Goal: Task Accomplishment & Management: Manage account settings

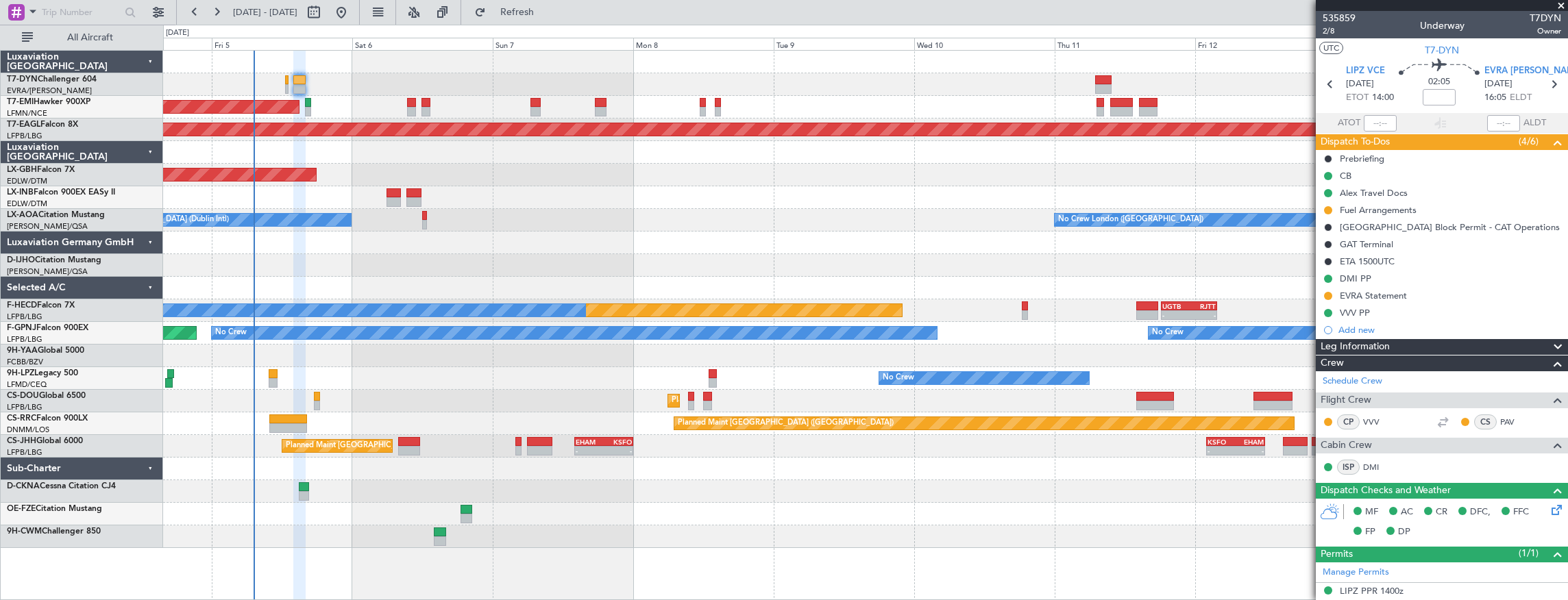
scroll to position [289, 0]
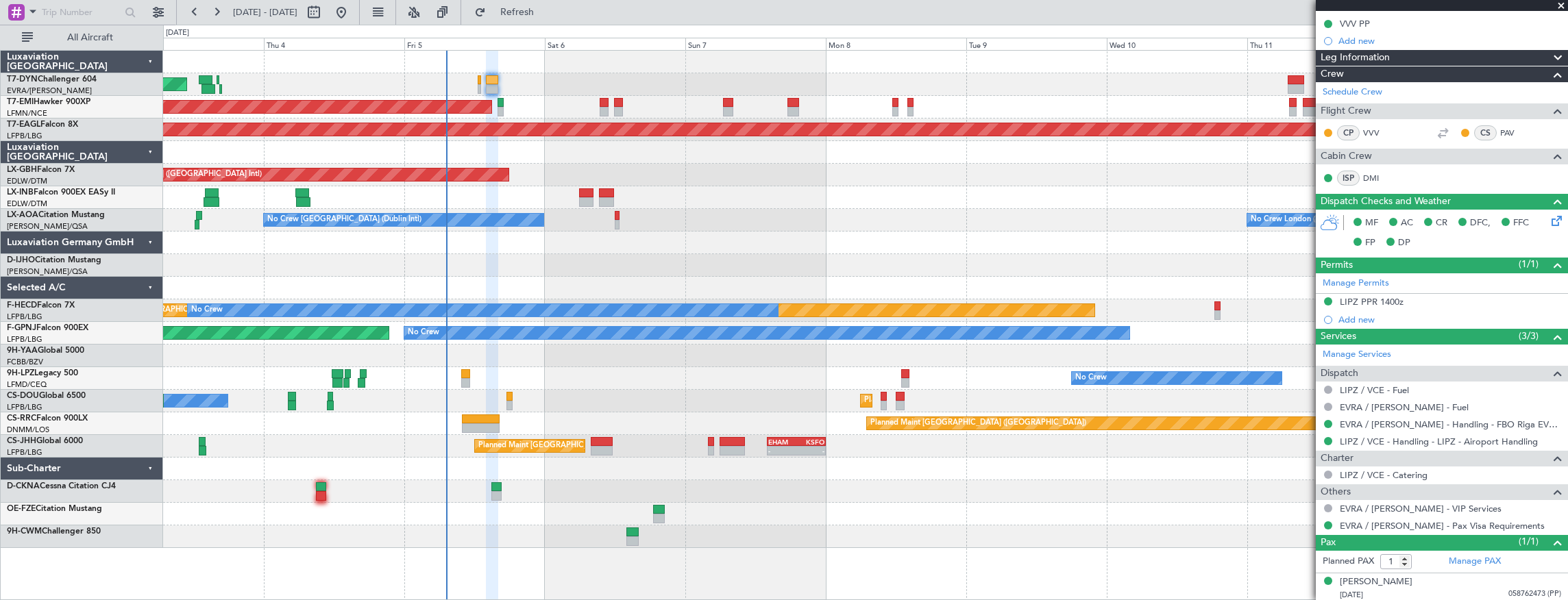
click at [700, 271] on div "AOG Maint Riga (Riga Intl) Planned Maint [GEOGRAPHIC_DATA] Grounded [US_STATE] …" at bounding box center [865, 299] width 1405 height 497
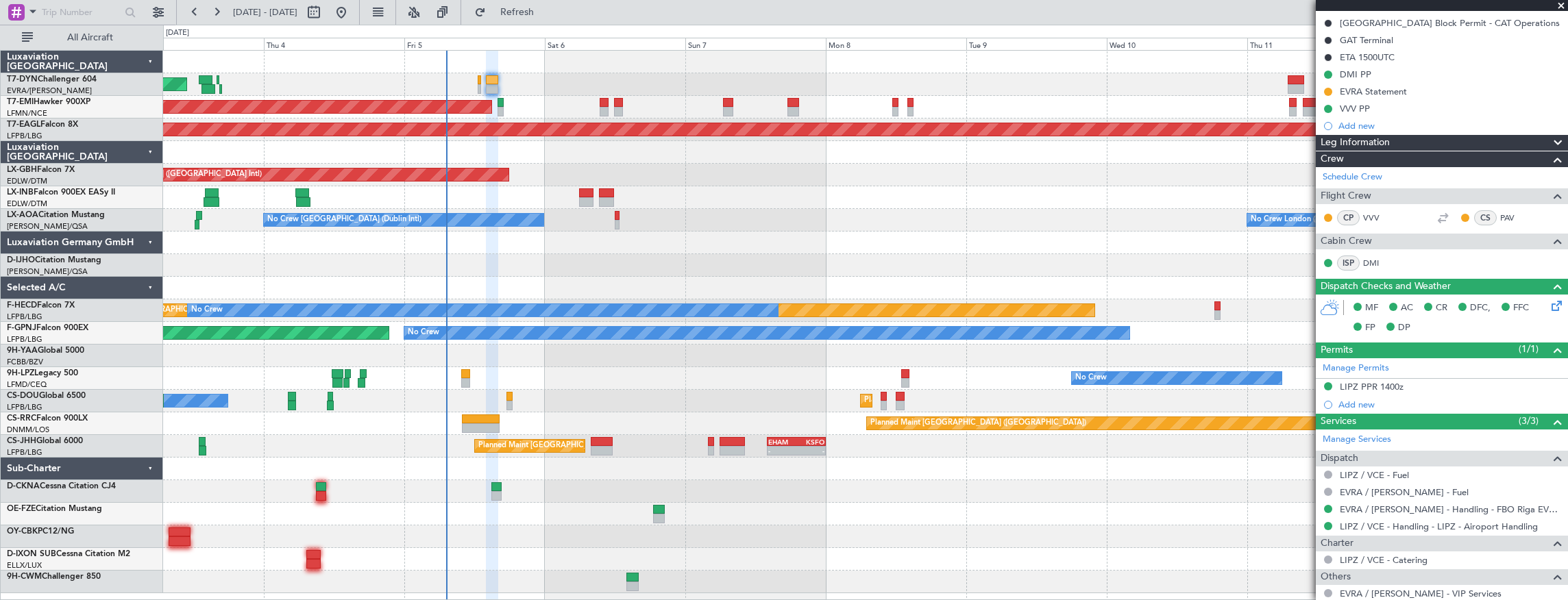
scroll to position [152, 0]
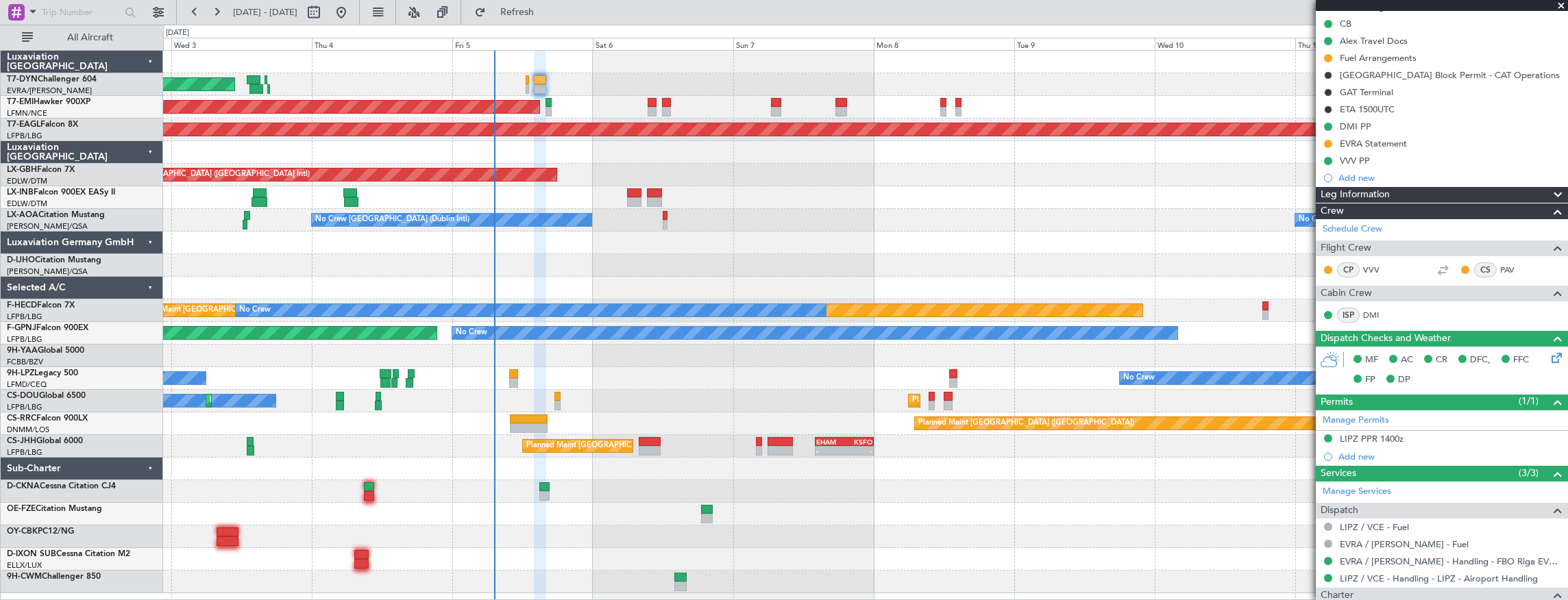
click at [633, 342] on div "AOG Maint Riga (Riga Intl) Planned Maint [GEOGRAPHIC_DATA] Grounded [US_STATE] …" at bounding box center [865, 322] width 1405 height 542
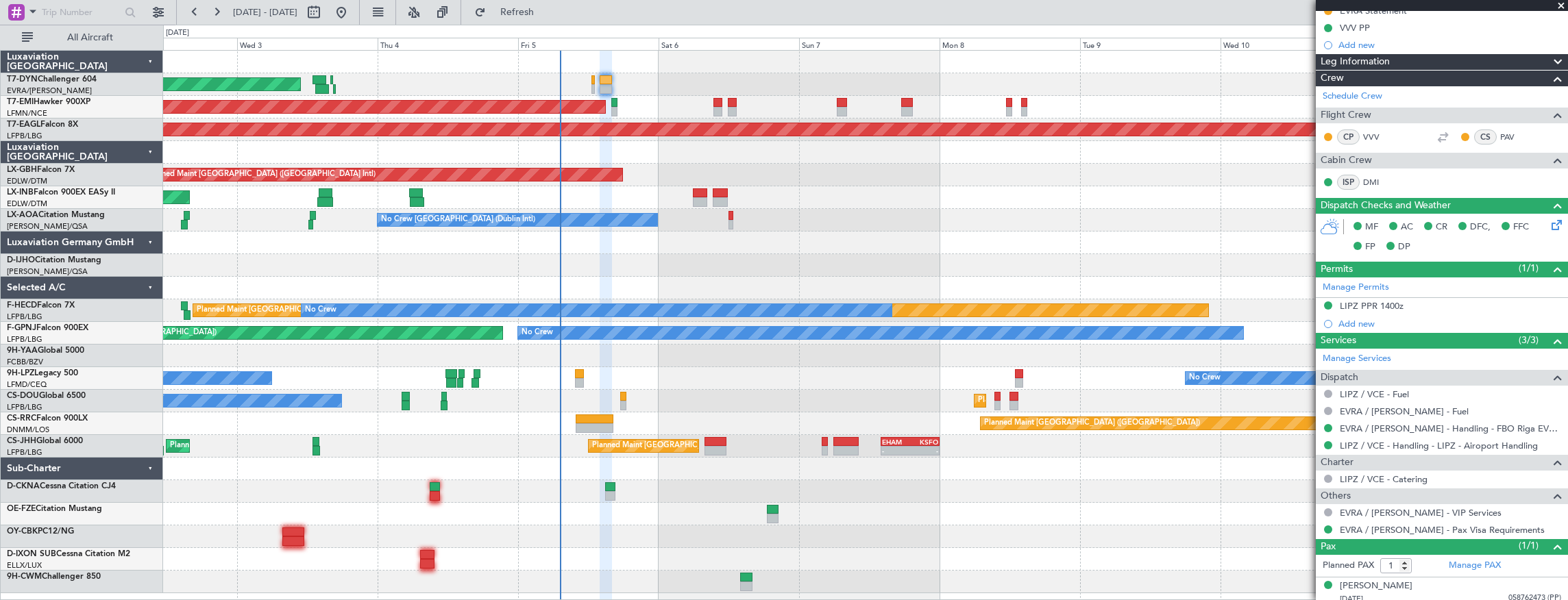
scroll to position [289, 0]
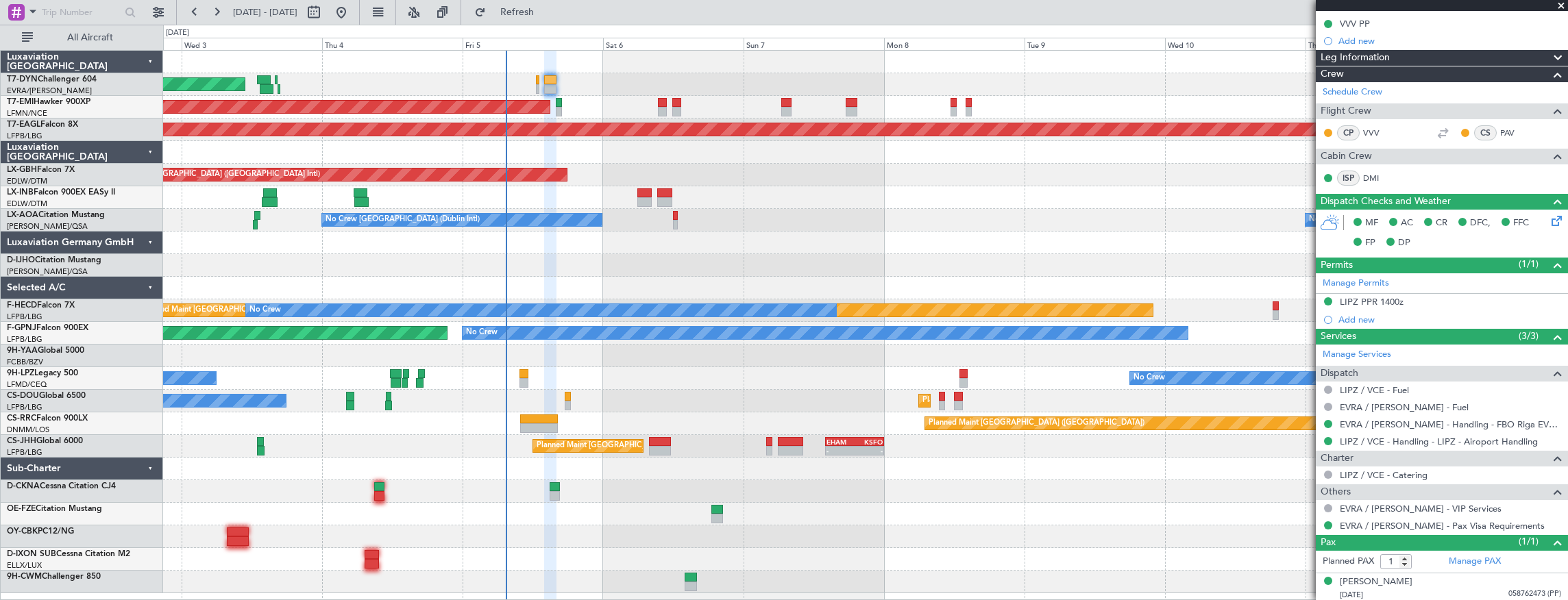
click at [668, 497] on div "AOG Maint Riga (Riga Intl) Planned Maint [GEOGRAPHIC_DATA] Grounded [US_STATE] …" at bounding box center [865, 322] width 1405 height 542
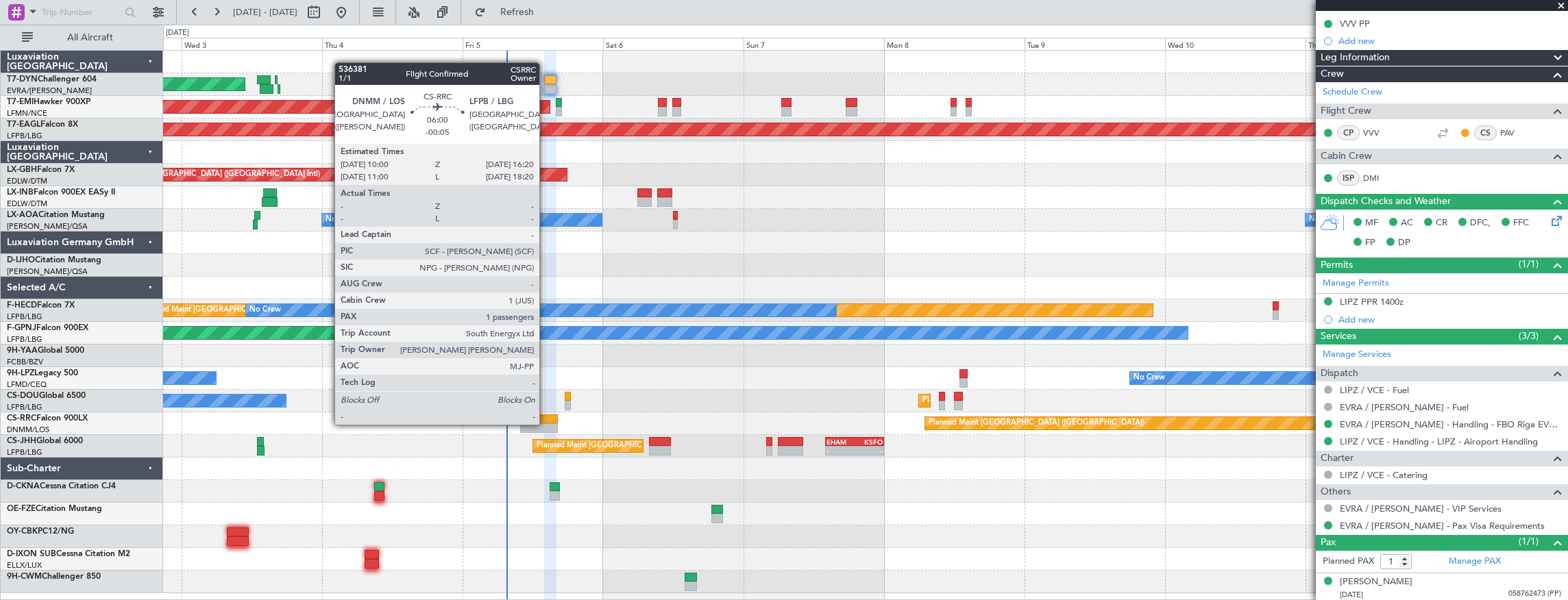
click at [546, 423] on div at bounding box center [539, 428] width 38 height 9
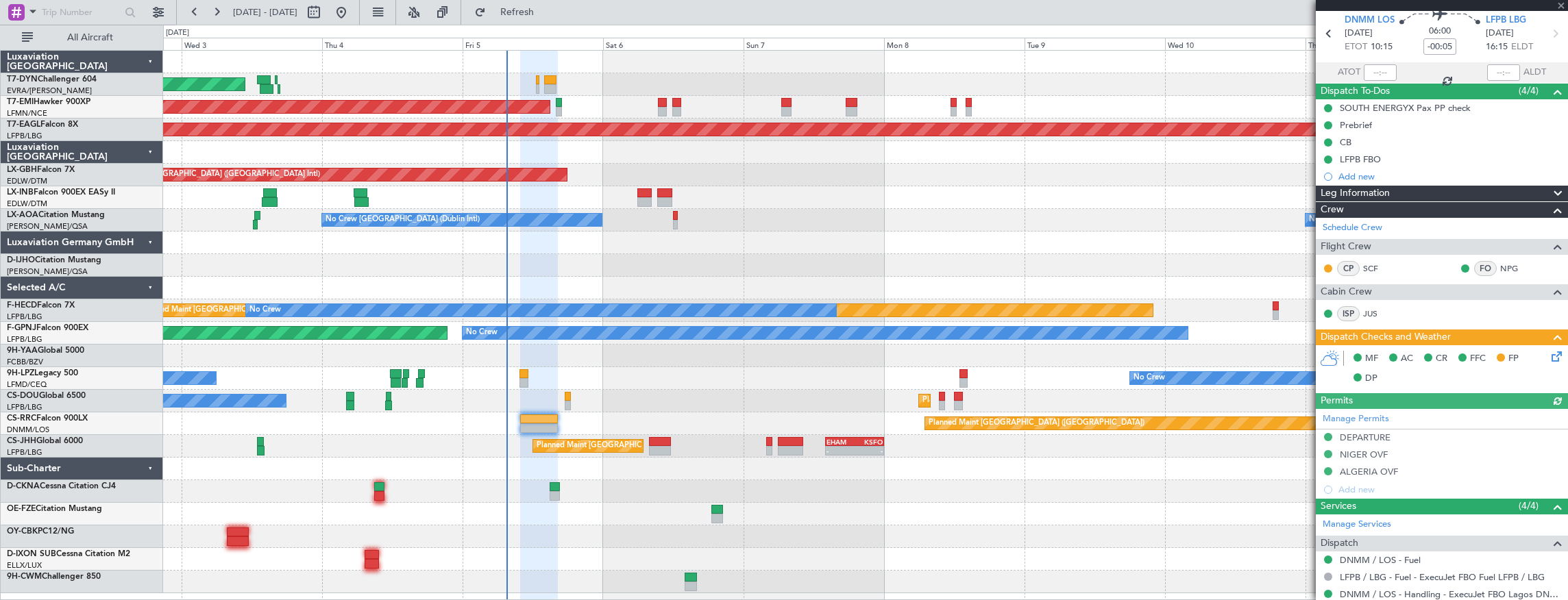
scroll to position [187, 0]
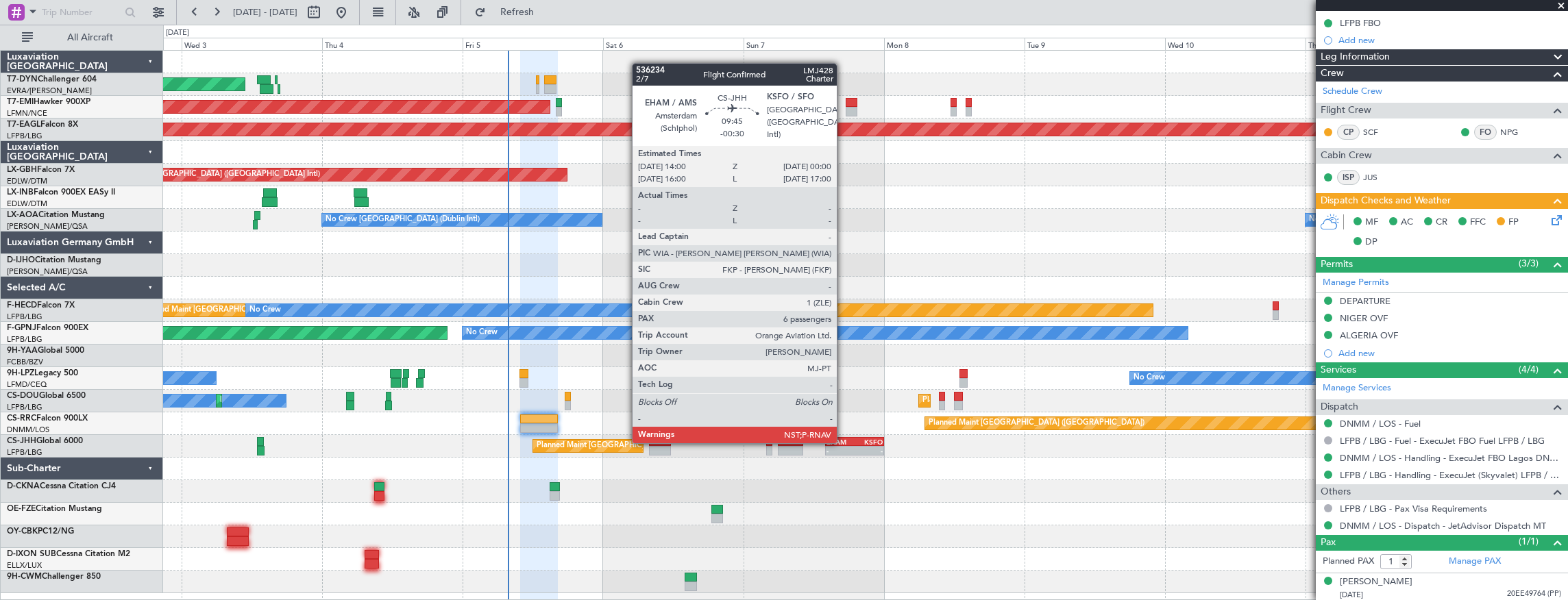
click at [843, 442] on div "EHAM" at bounding box center [841, 442] width 28 height 8
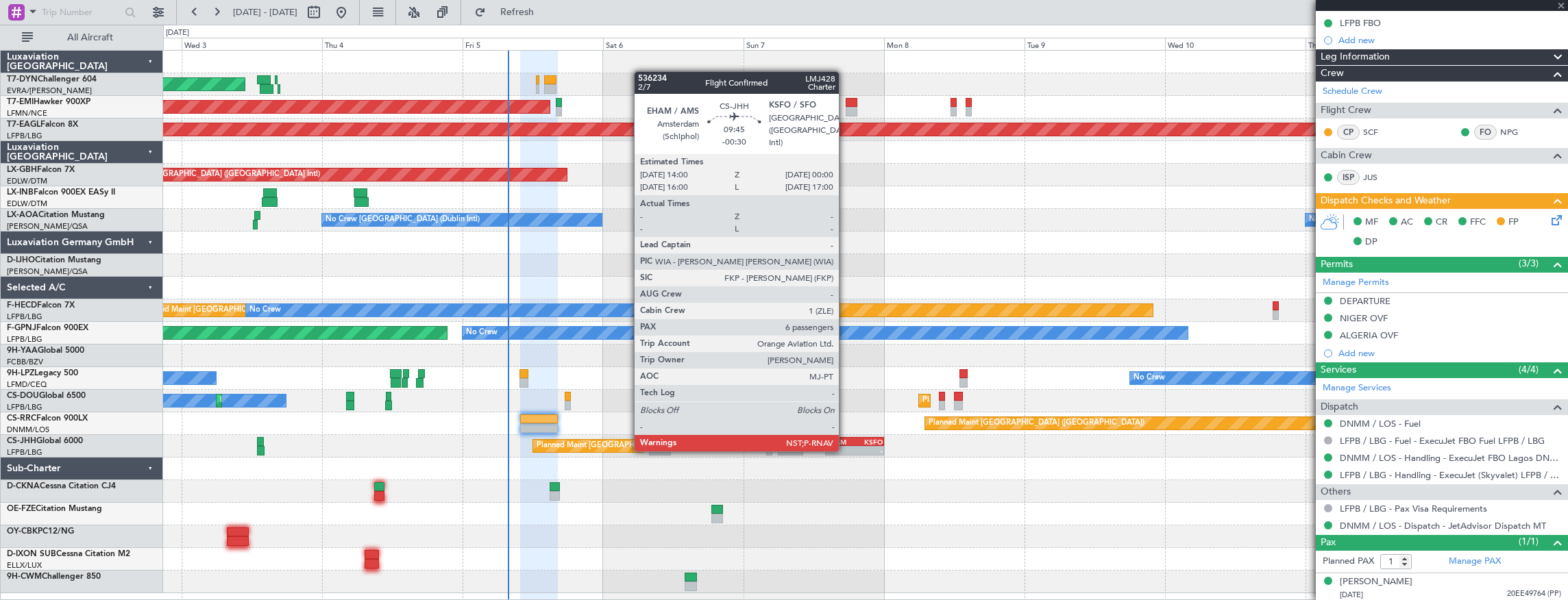
type input "-00:30"
type input "6"
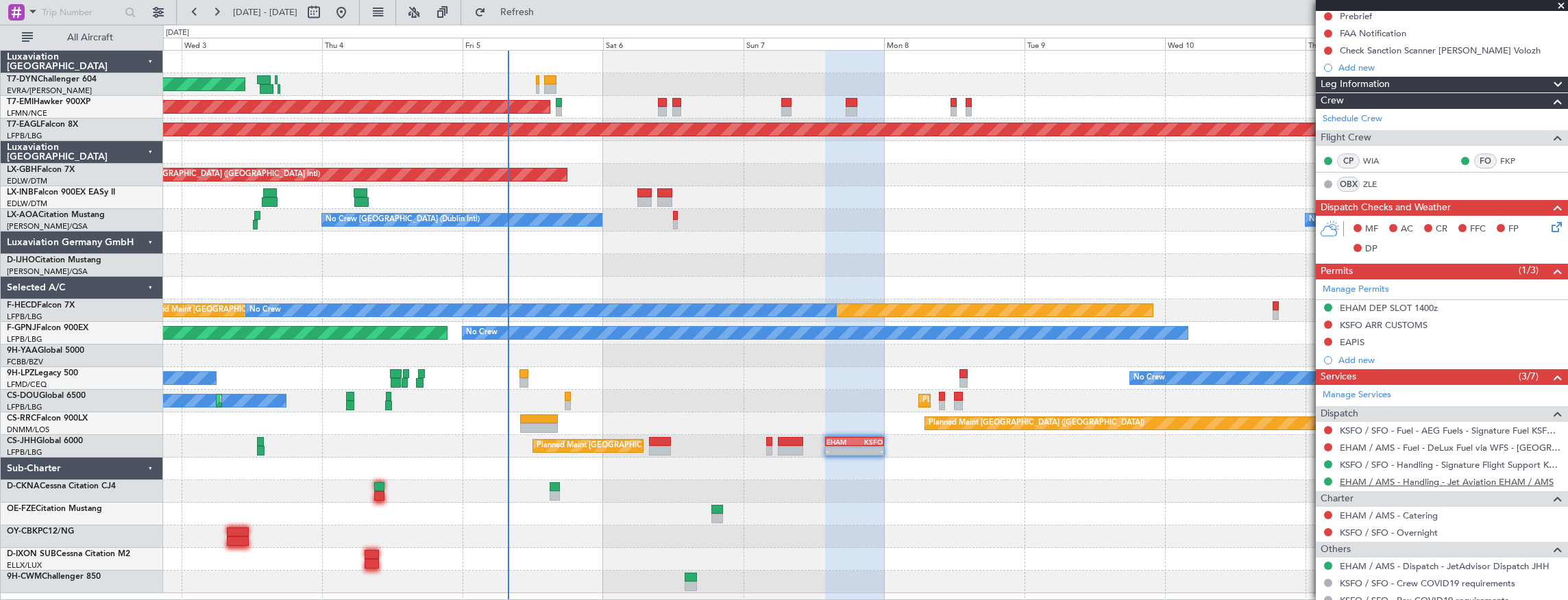
scroll to position [0, 0]
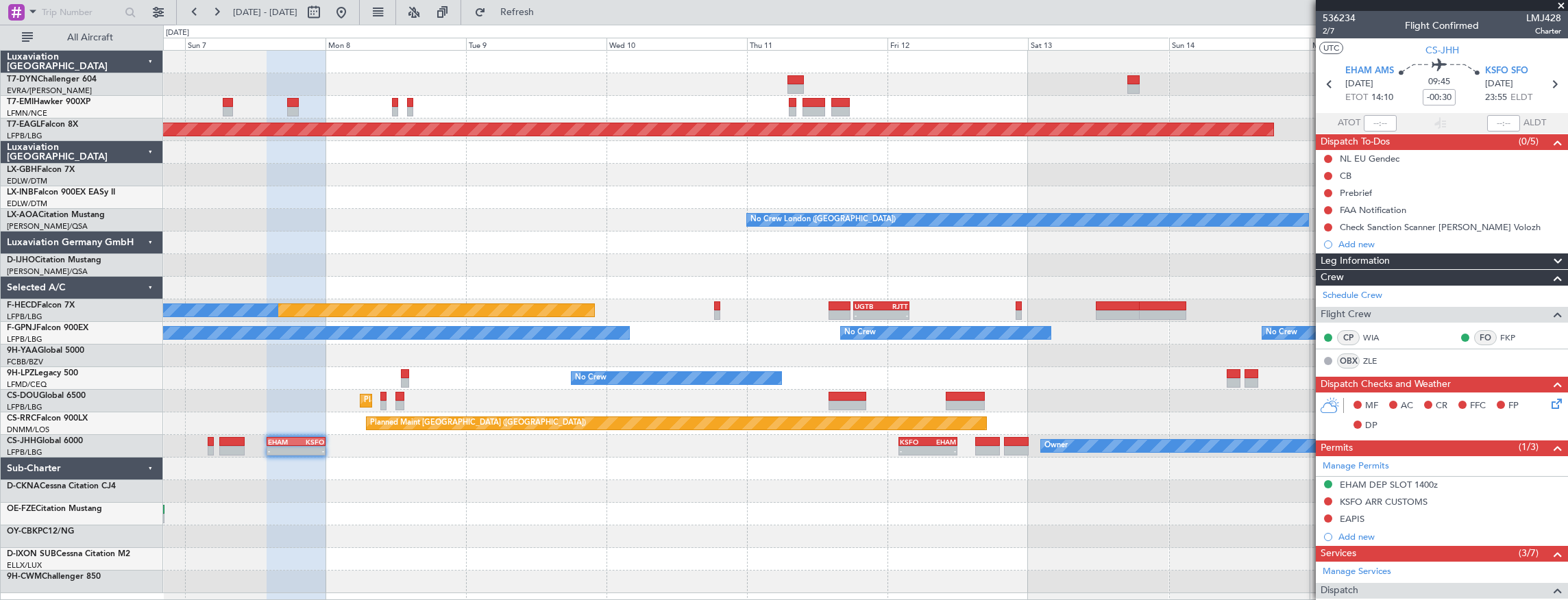
click at [479, 458] on div at bounding box center [865, 469] width 1405 height 23
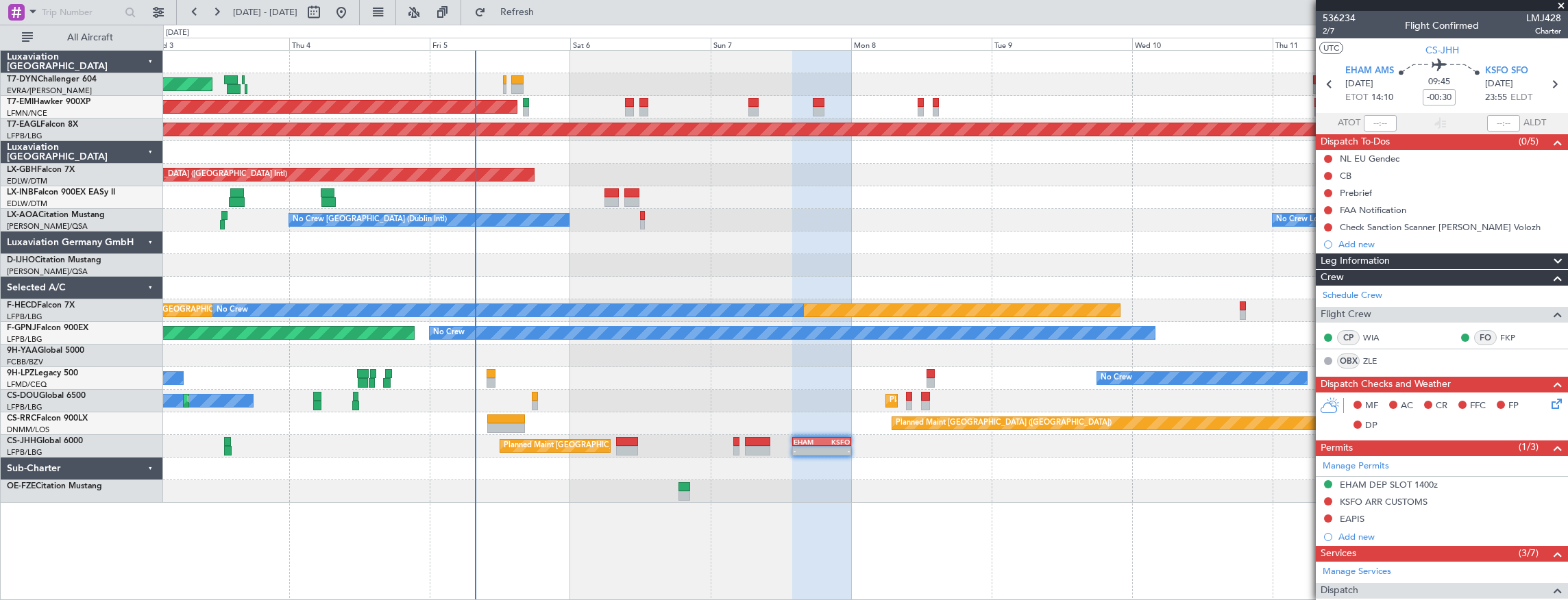
click at [889, 470] on div "AOG Maint Riga (Riga Intl) Planned Maint Zurich Grounded New York (Teterboro) P…" at bounding box center [865, 277] width 1405 height 452
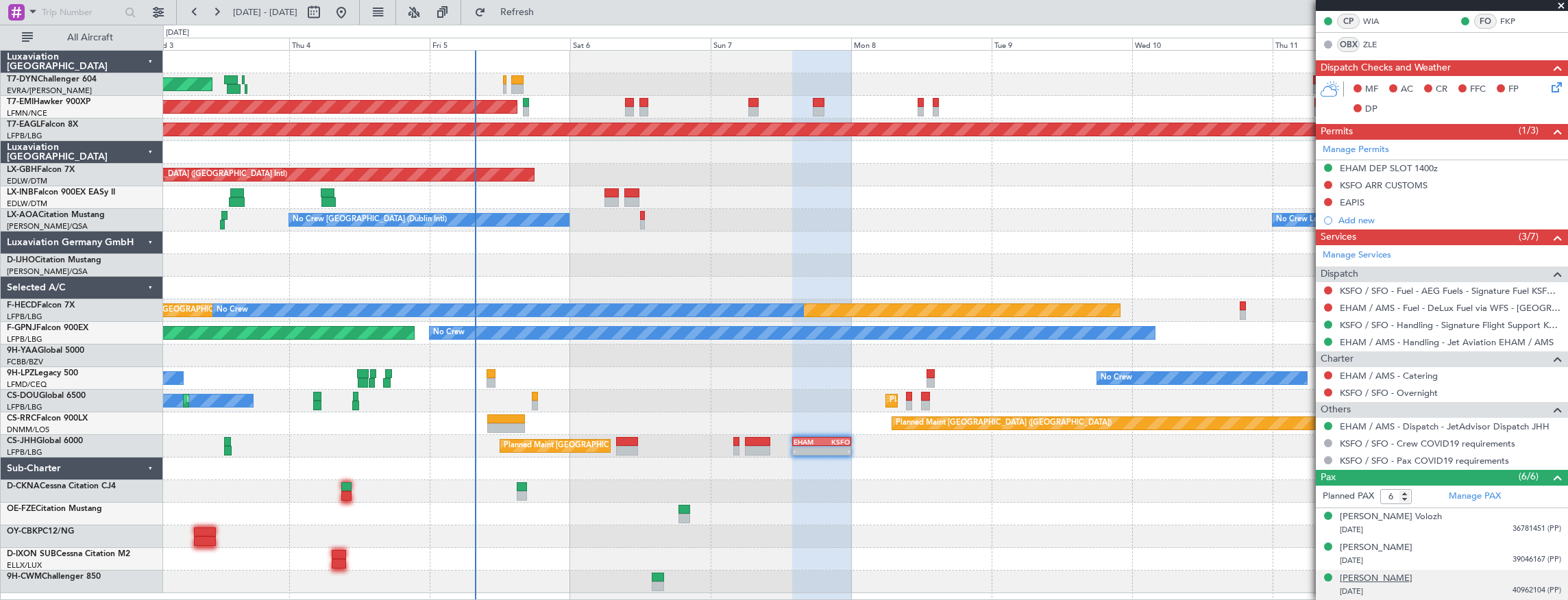
scroll to position [406, 0]
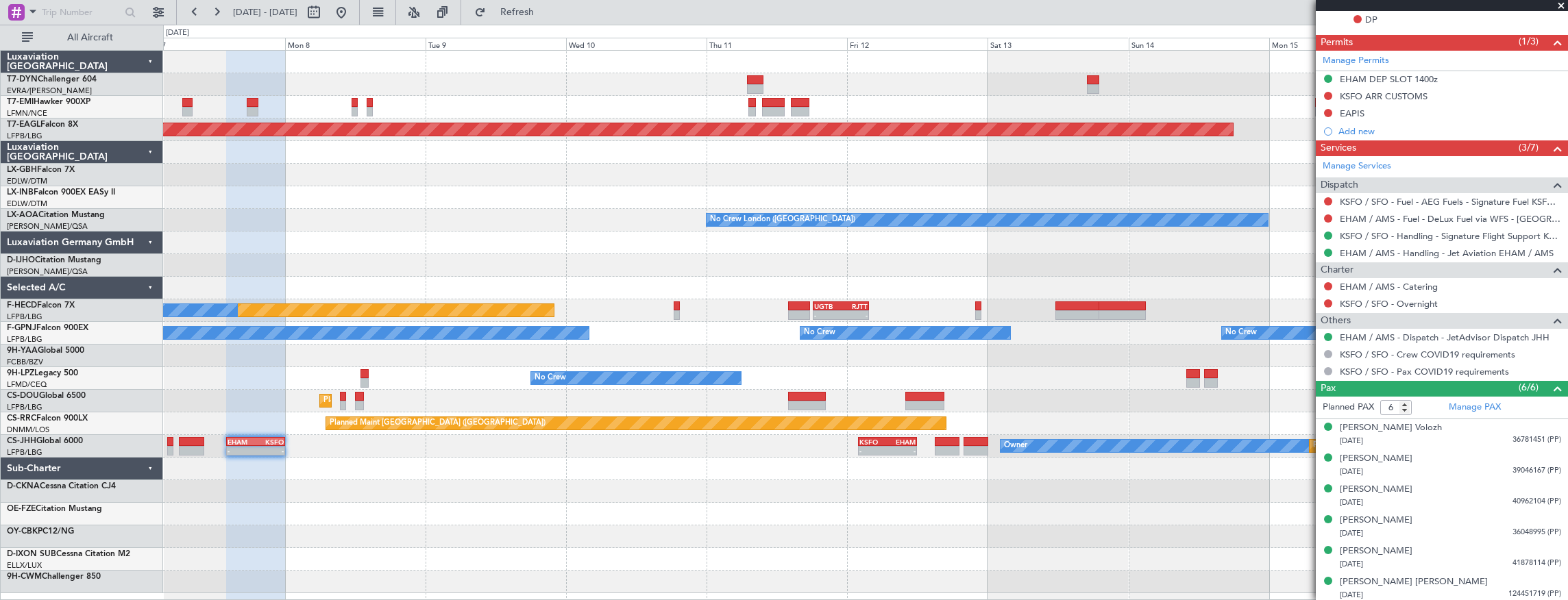
click at [344, 240] on div at bounding box center [865, 243] width 1405 height 23
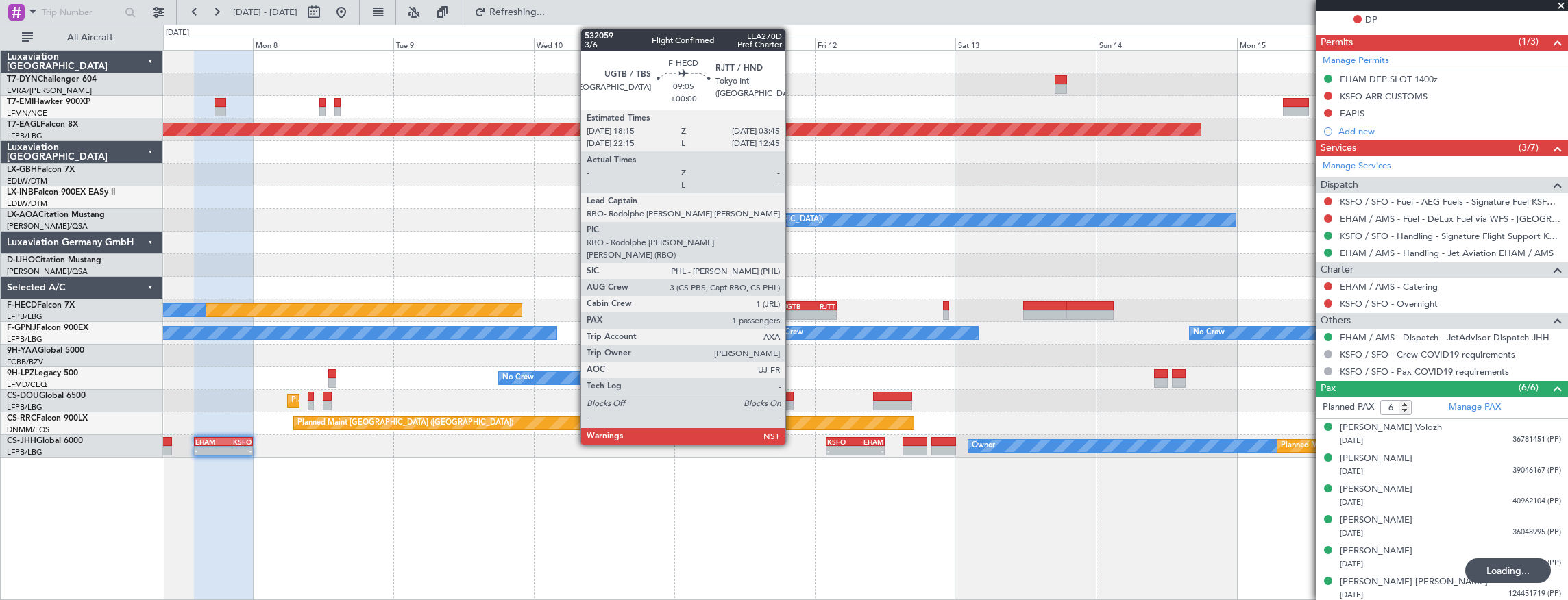
click at [792, 310] on div "- -" at bounding box center [809, 315] width 56 height 9
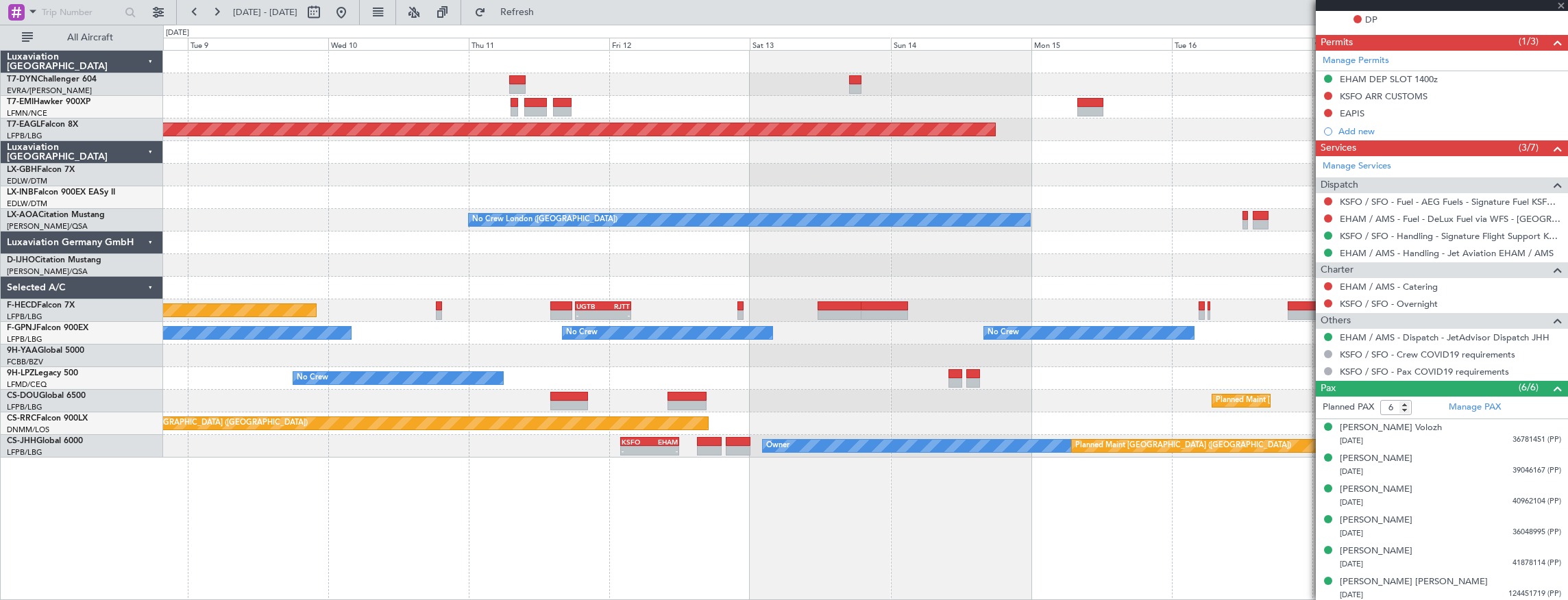
click at [417, 251] on div "Grounded New York (Teterboro) Planned Maint Nurnberg No Crew London (Farnboroug…" at bounding box center [865, 254] width 1405 height 407
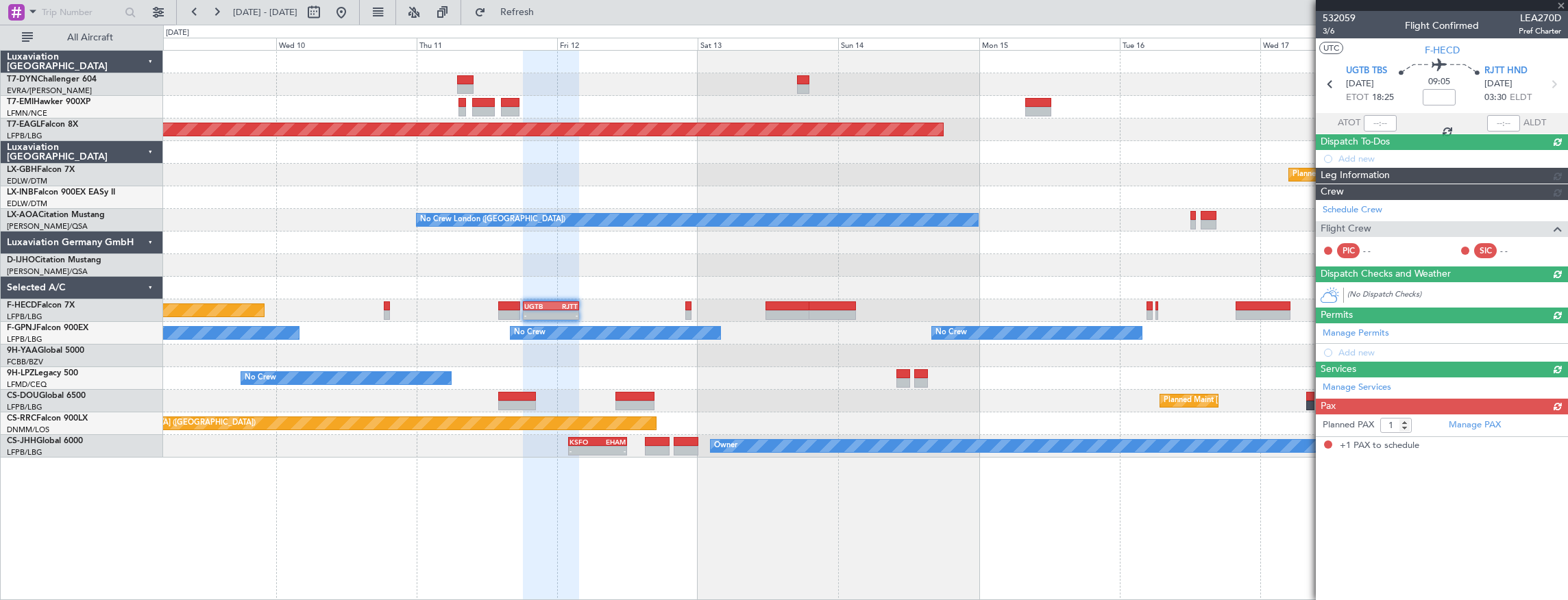
scroll to position [0, 0]
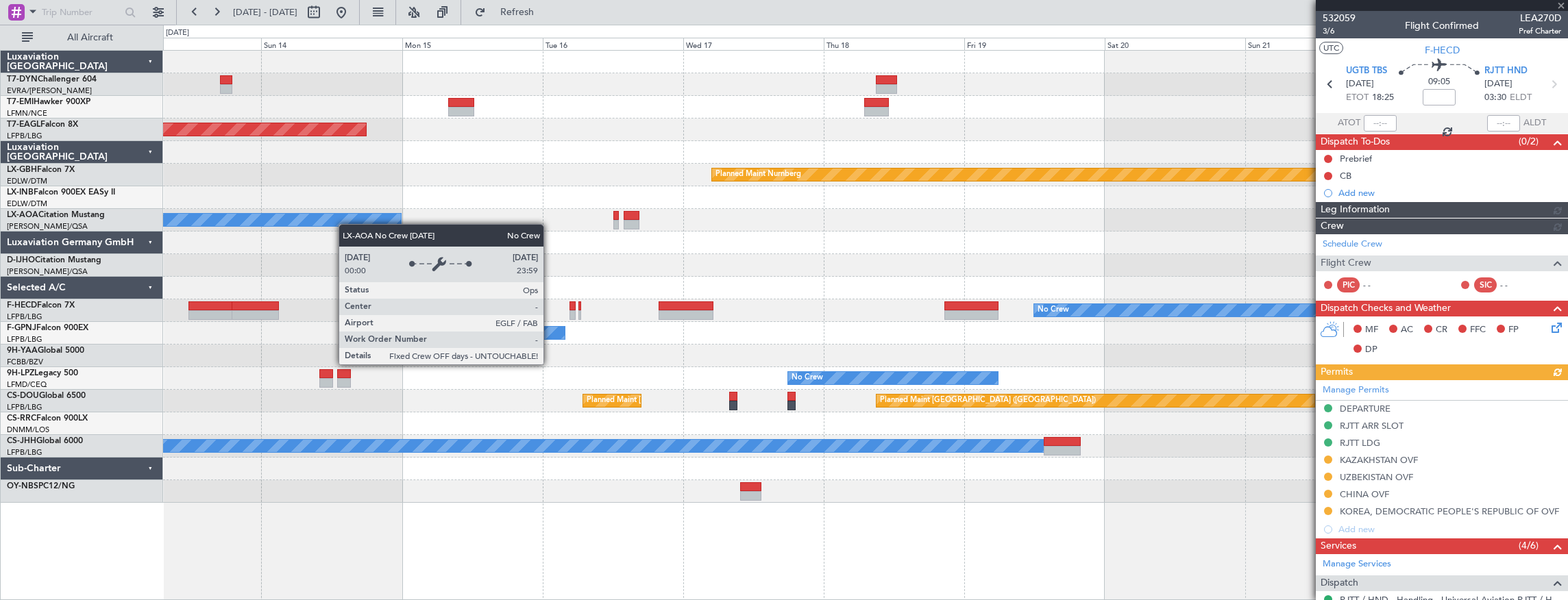
click at [184, 202] on div "Grounded New York (Teterboro) Planned Maint Nurnberg No Crew London (Farnboroug…" at bounding box center [865, 277] width 1405 height 452
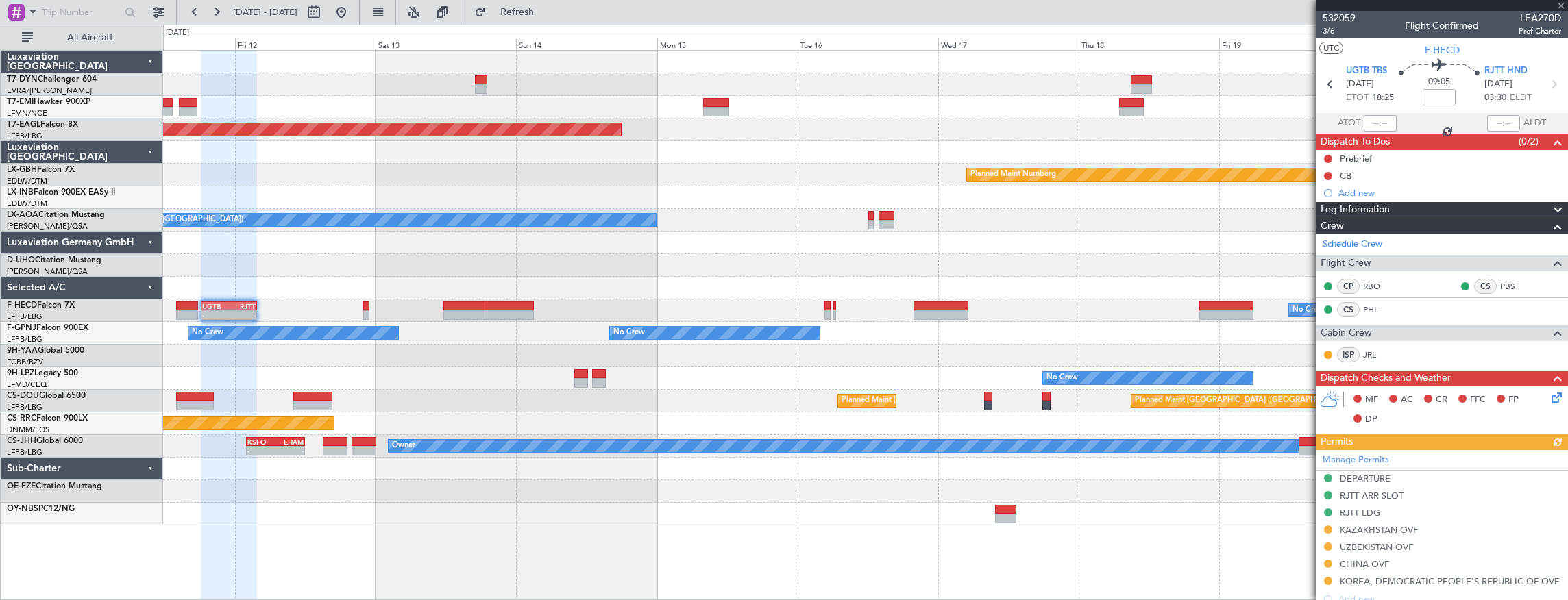
click at [796, 104] on div "Grounded New York (Teterboro) Planned Maint Nurnberg No Crew London (Farnboroug…" at bounding box center [865, 288] width 1405 height 474
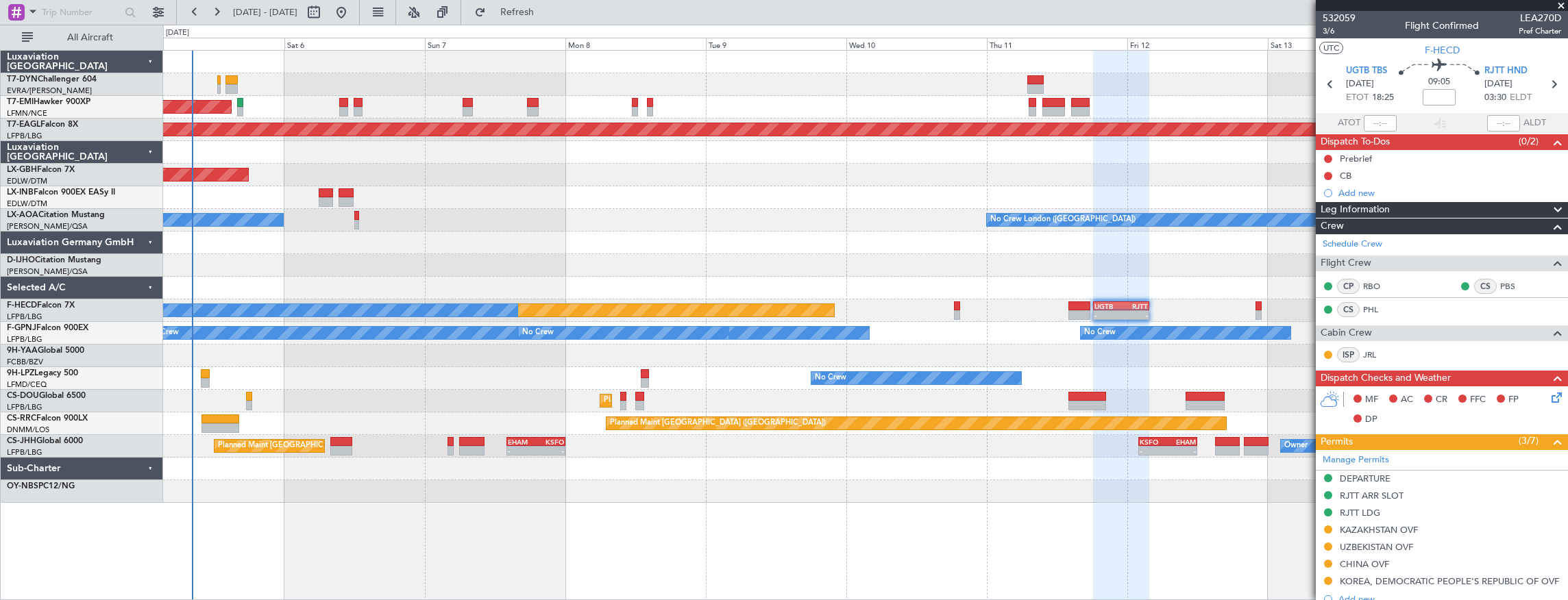
click at [835, 107] on div "AOG Maint Riga (Riga Intl) Planned Maint Zurich Grounded New York (Teterboro) P…" at bounding box center [865, 277] width 1405 height 452
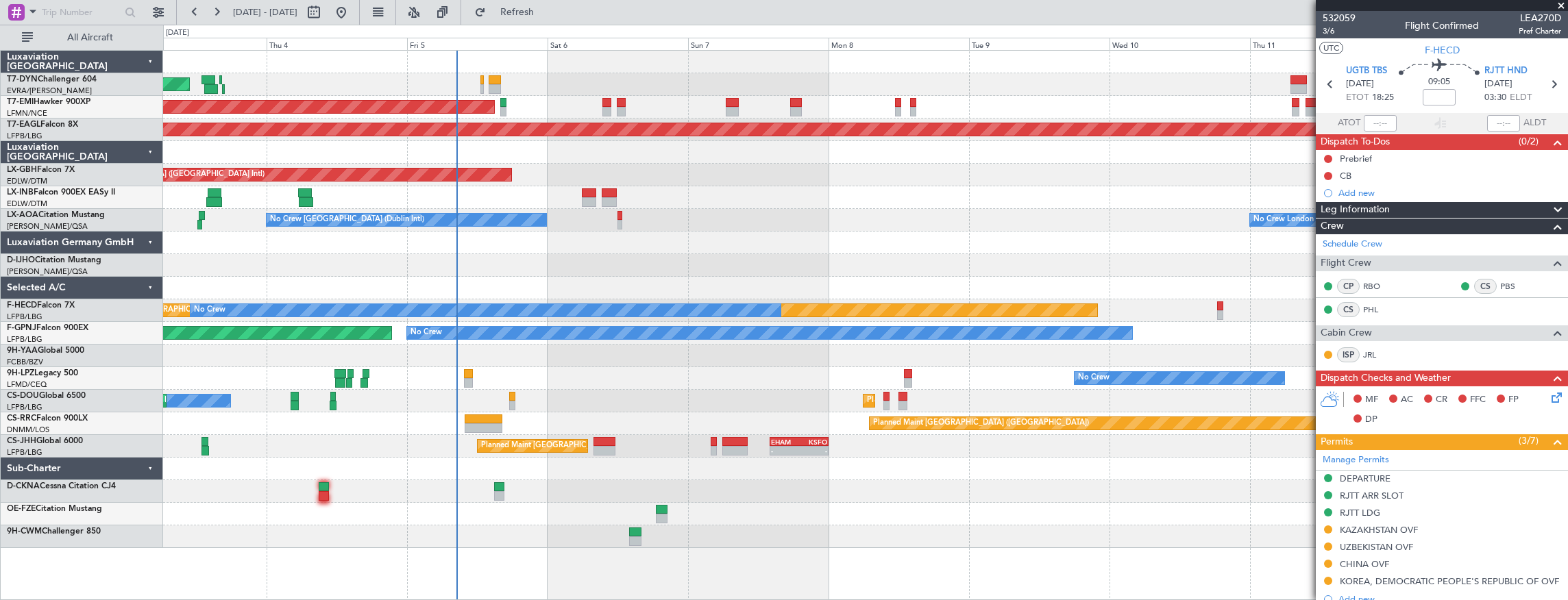
click at [615, 175] on div "AOG Maint Riga (Riga Intl) Planned Maint Zurich Grounded New York (Teterboro) P…" at bounding box center [865, 299] width 1405 height 497
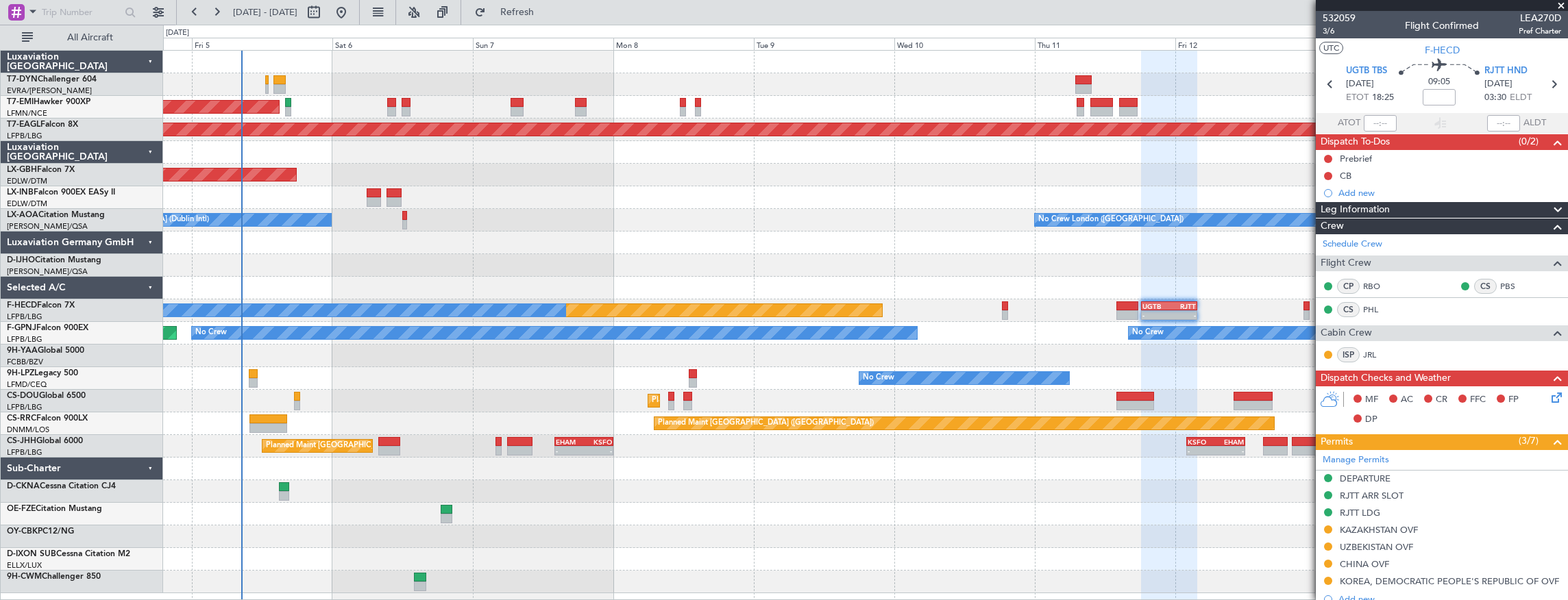
click at [807, 62] on div "AOG Maint Riga (Riga Intl) Planned Maint Zurich Grounded New York (Teterboro) P…" at bounding box center [865, 322] width 1405 height 542
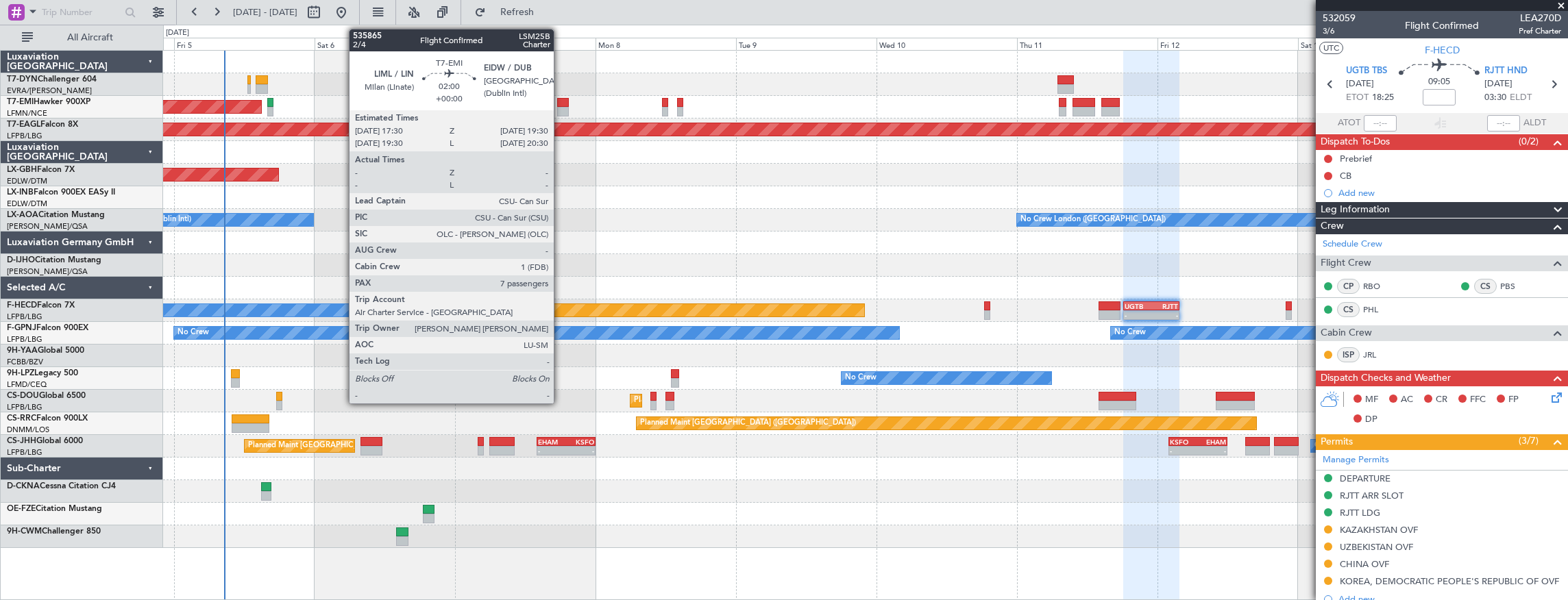
click at [561, 105] on div at bounding box center [563, 103] width 13 height 9
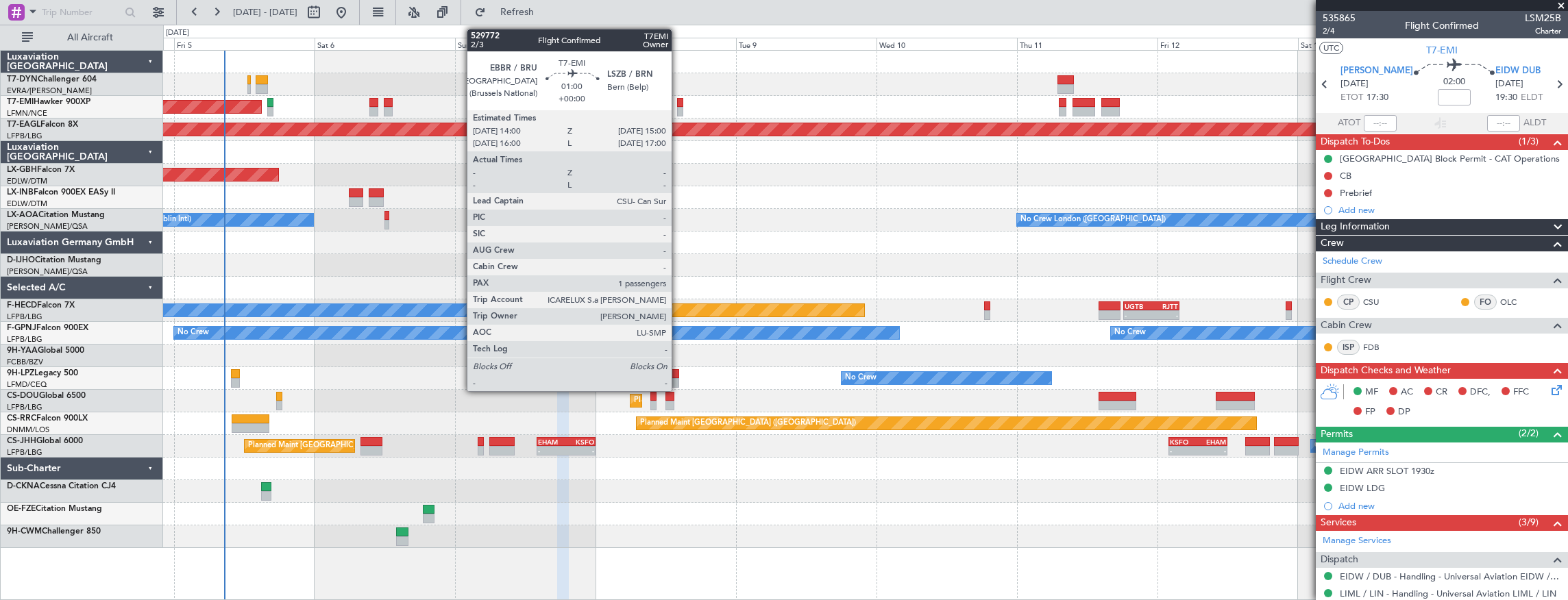
click at [679, 100] on div at bounding box center [680, 103] width 6 height 9
type input "1"
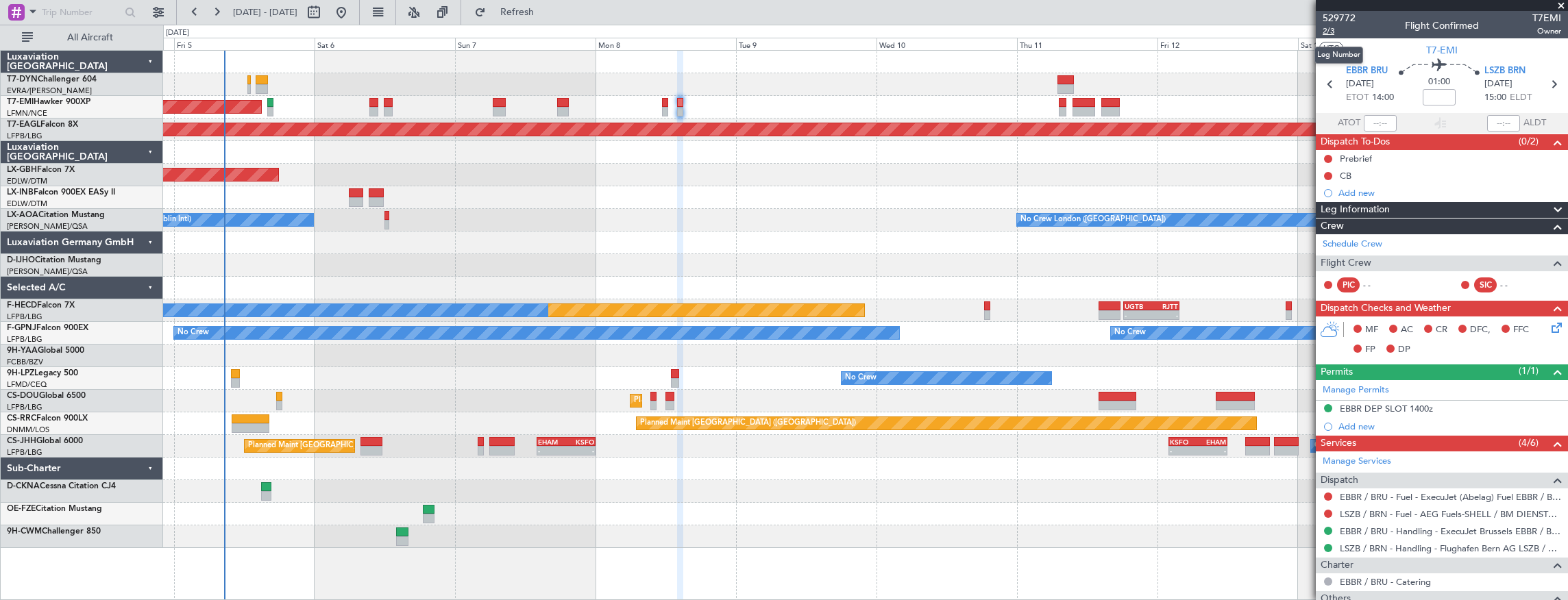
click at [1335, 33] on span "2/3" at bounding box center [1339, 31] width 33 height 12
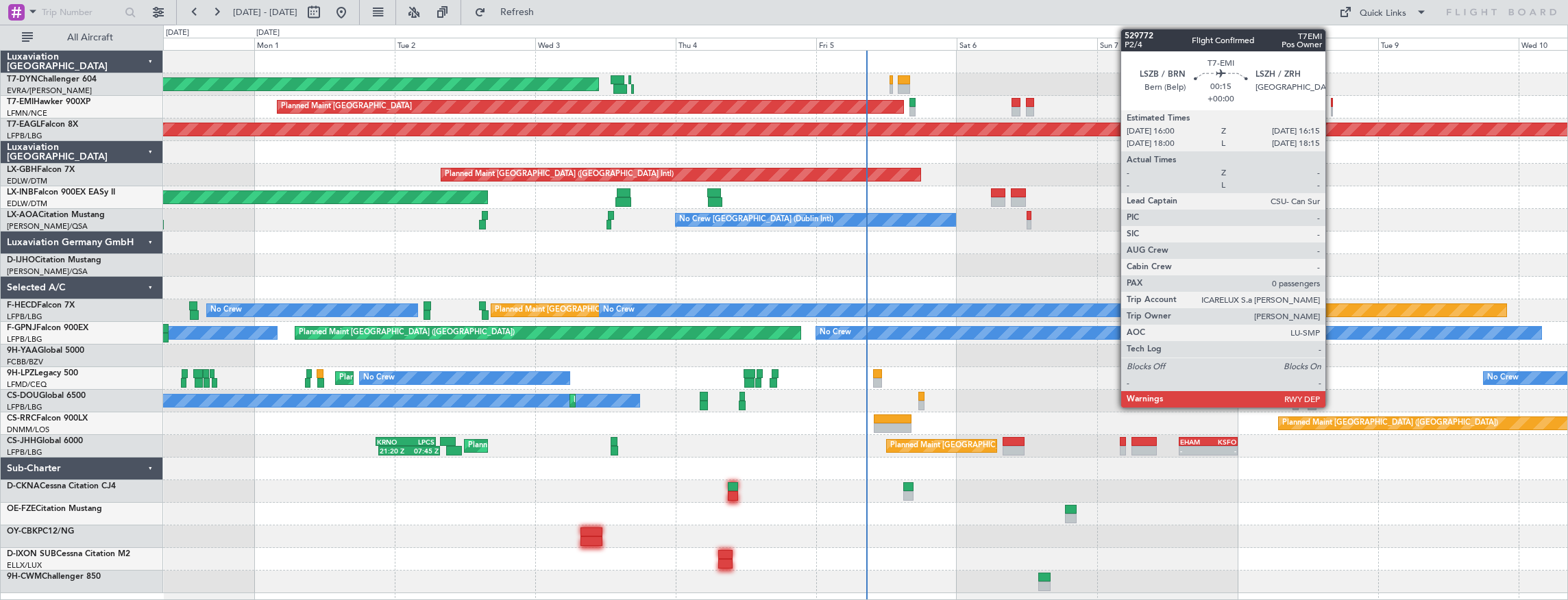
click at [1332, 102] on div at bounding box center [1331, 103] width 2 height 9
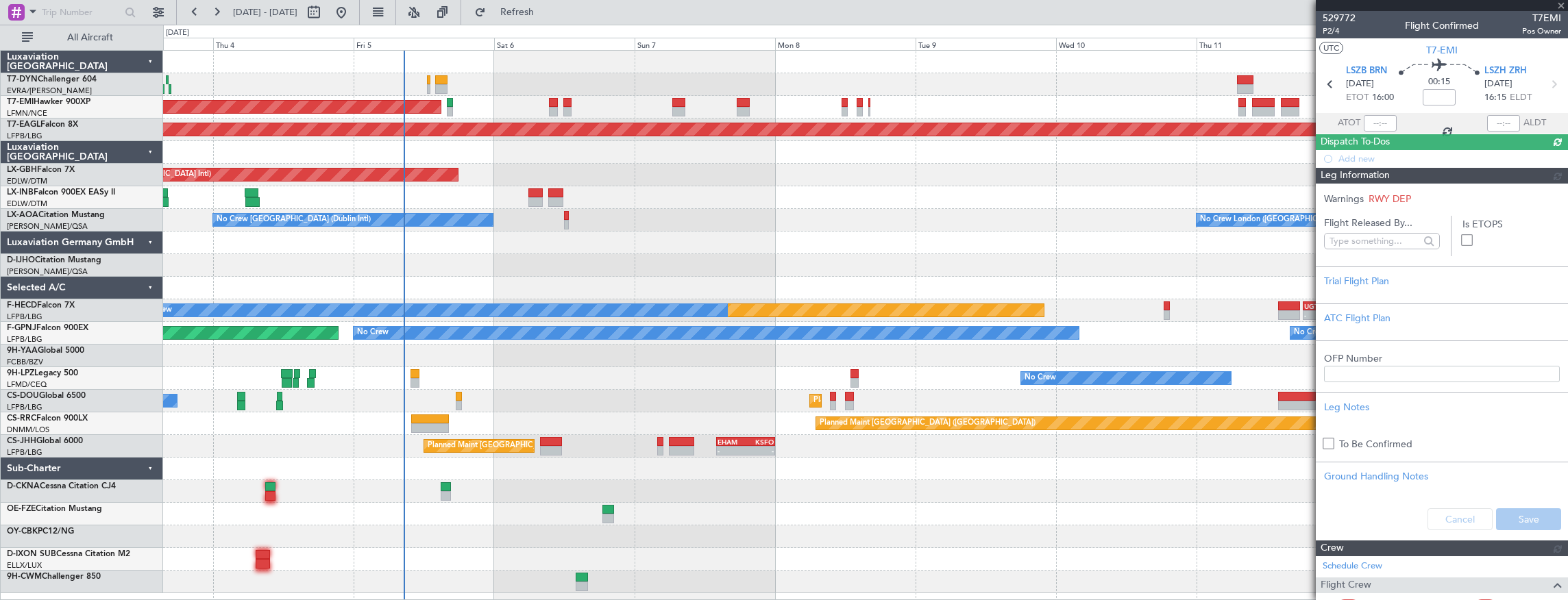
click at [615, 222] on div "No Crew [GEOGRAPHIC_DATA] (Dublin Intl) No Crew [GEOGRAPHIC_DATA] ([GEOGRAPHIC_…" at bounding box center [865, 220] width 1405 height 23
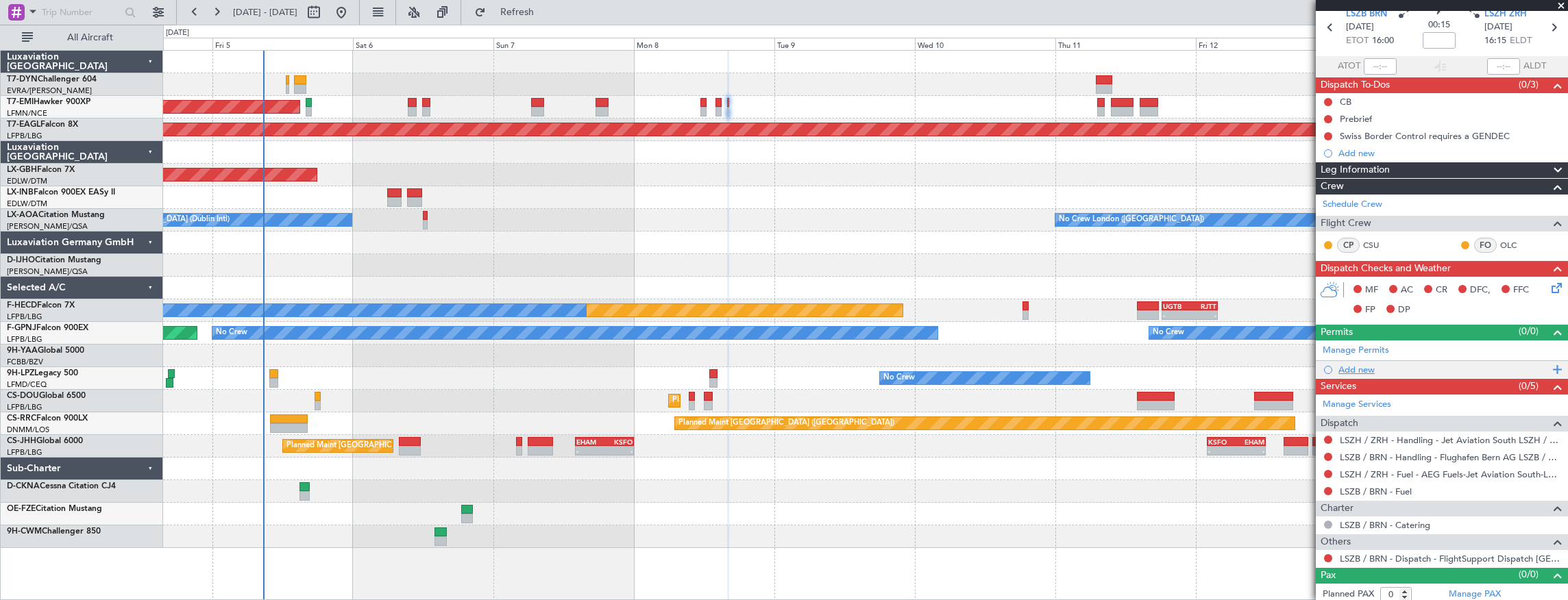
scroll to position [58, 0]
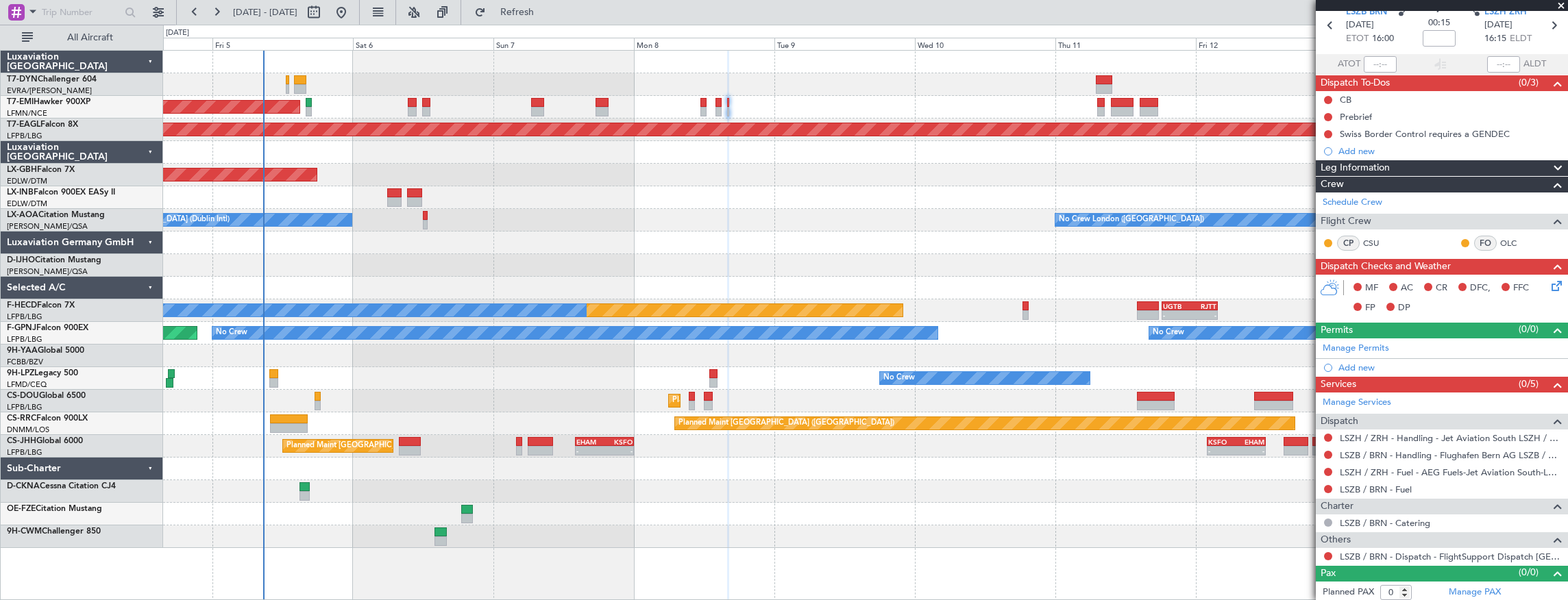
click at [778, 74] on div "AOG Maint Riga (Riga Intl)" at bounding box center [865, 85] width 1405 height 23
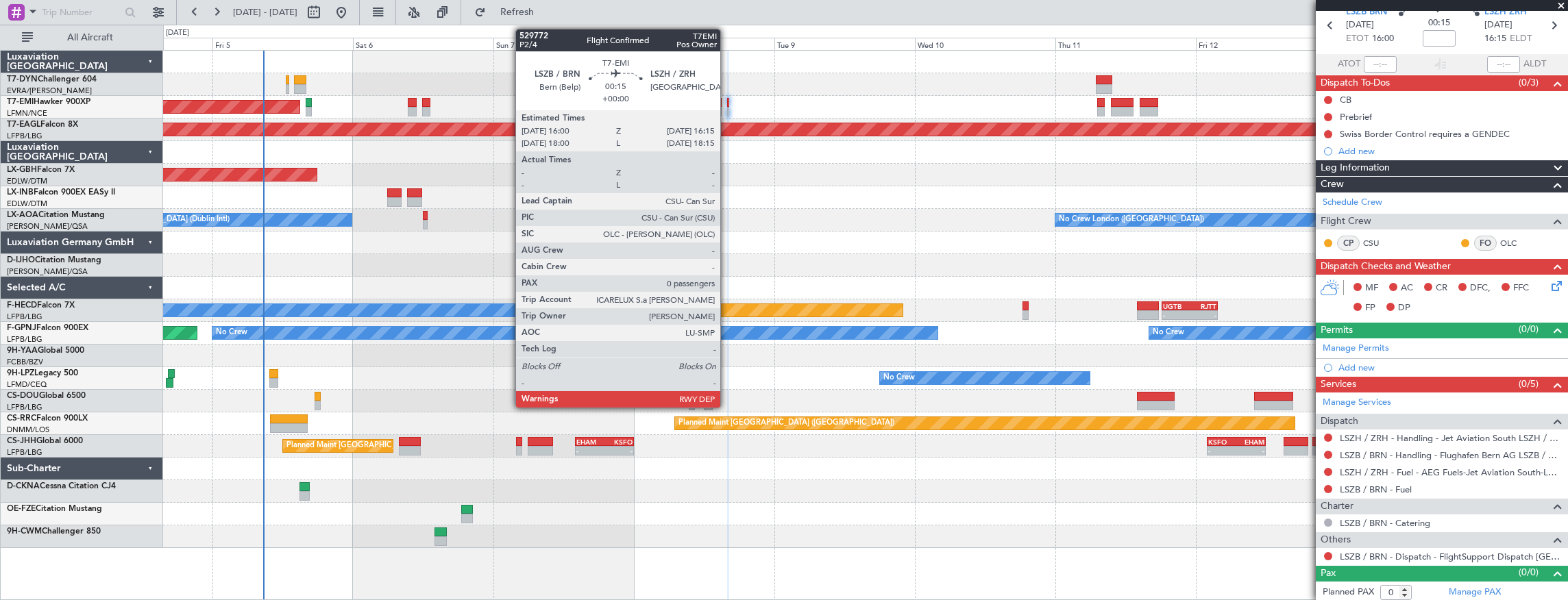
click at [727, 102] on div at bounding box center [728, 103] width 2 height 9
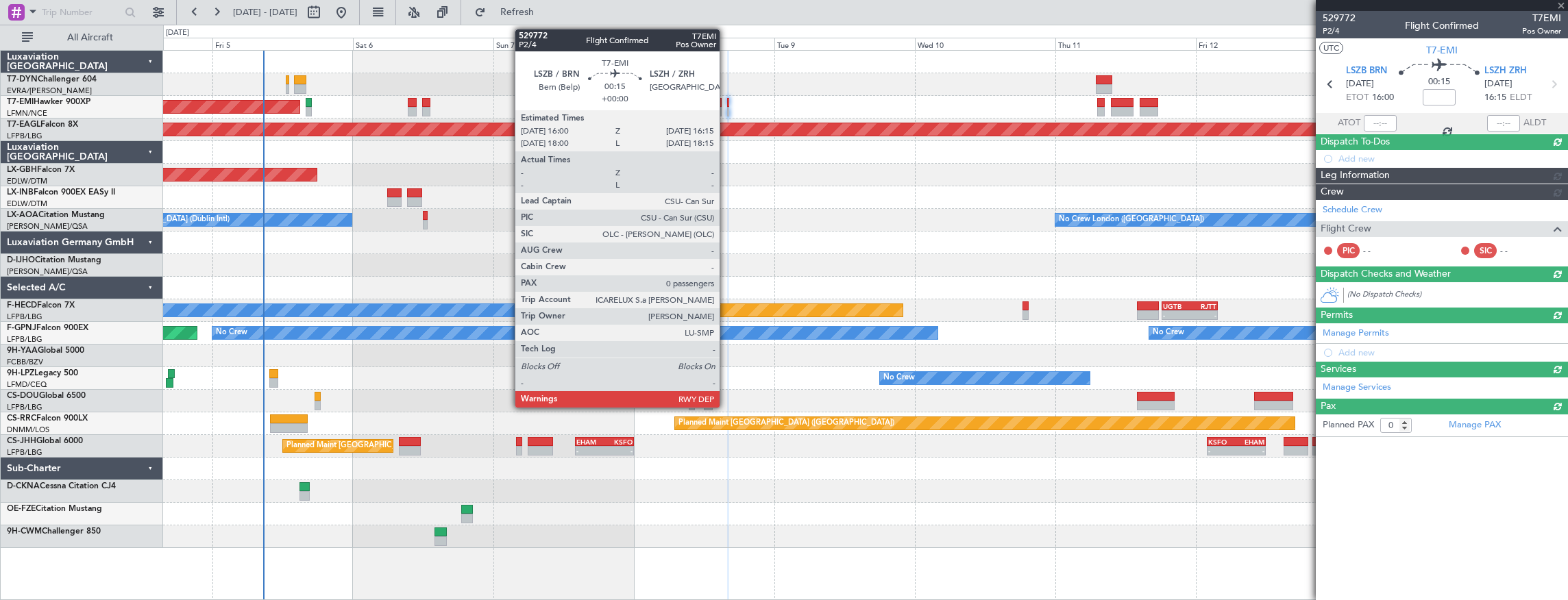
scroll to position [0, 0]
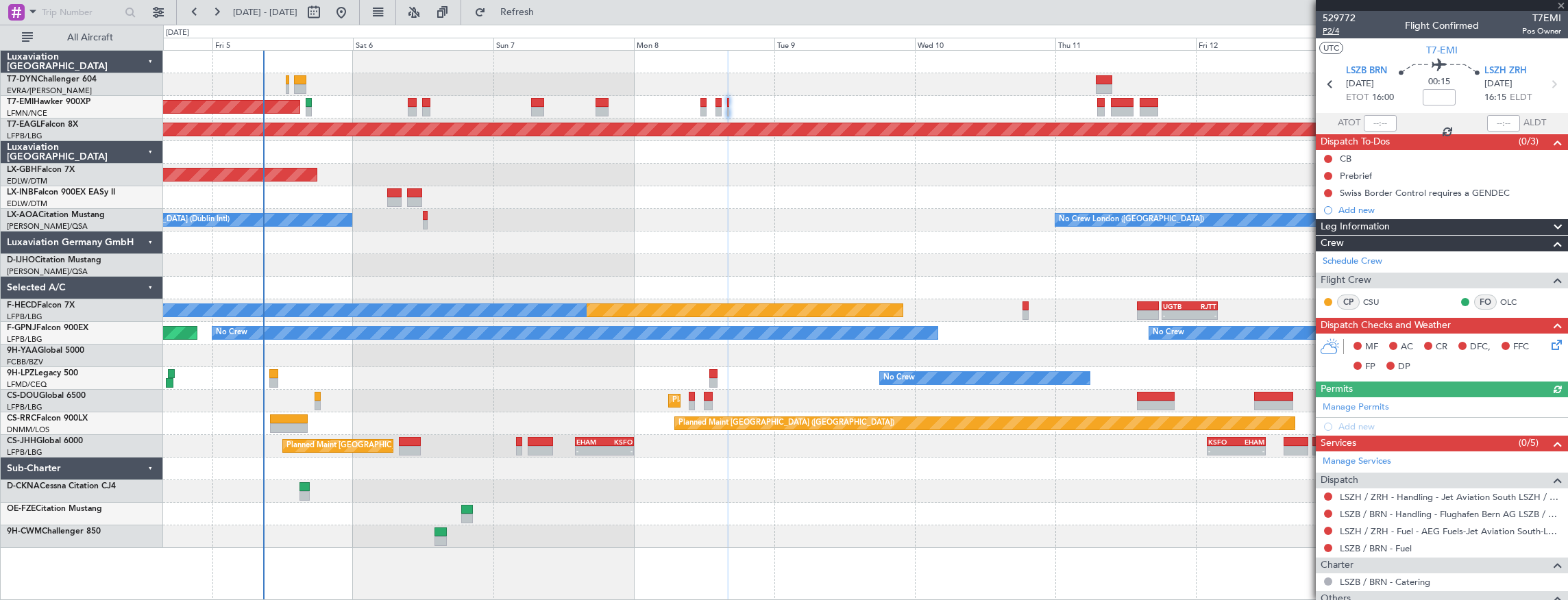
drag, startPoint x: 726, startPoint y: 103, endPoint x: 1333, endPoint y: 32, distance: 611.1
click at [1333, 32] on span "P2/4" at bounding box center [1339, 31] width 33 height 12
click at [1349, 23] on span "529772" at bounding box center [1339, 18] width 33 height 14
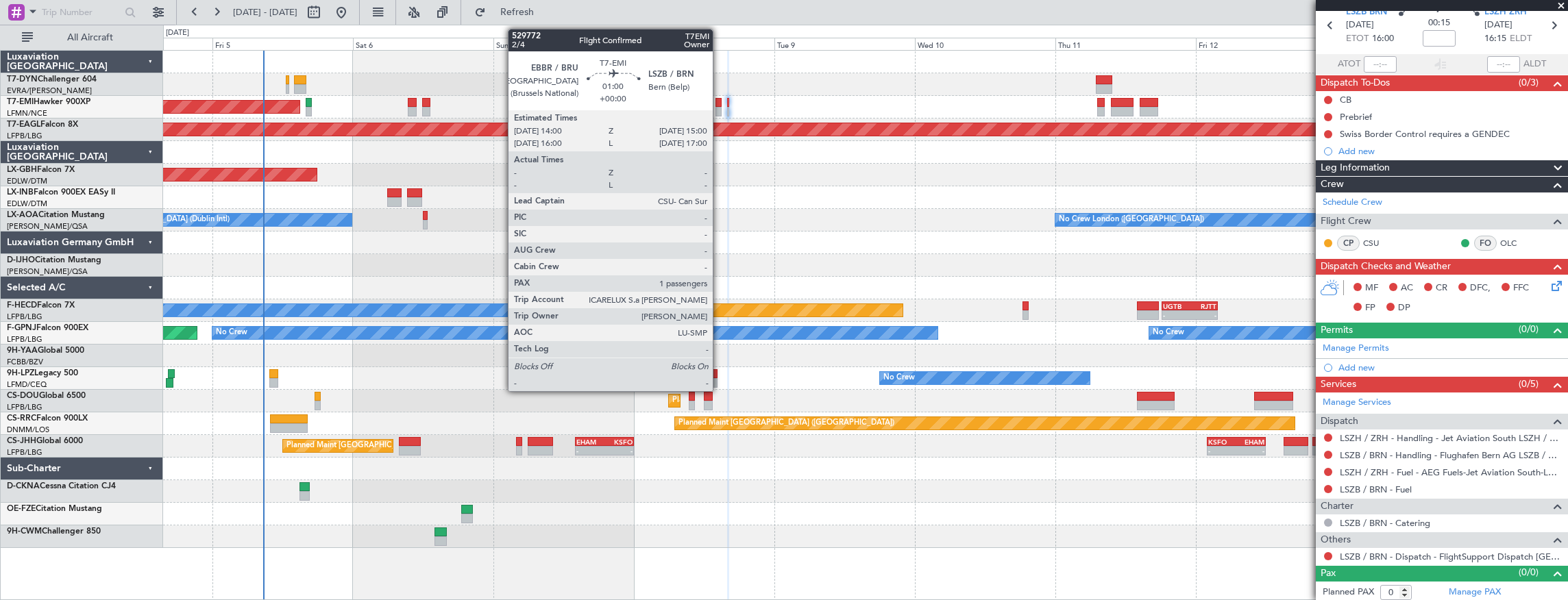
click at [720, 100] on div at bounding box center [718, 103] width 6 height 9
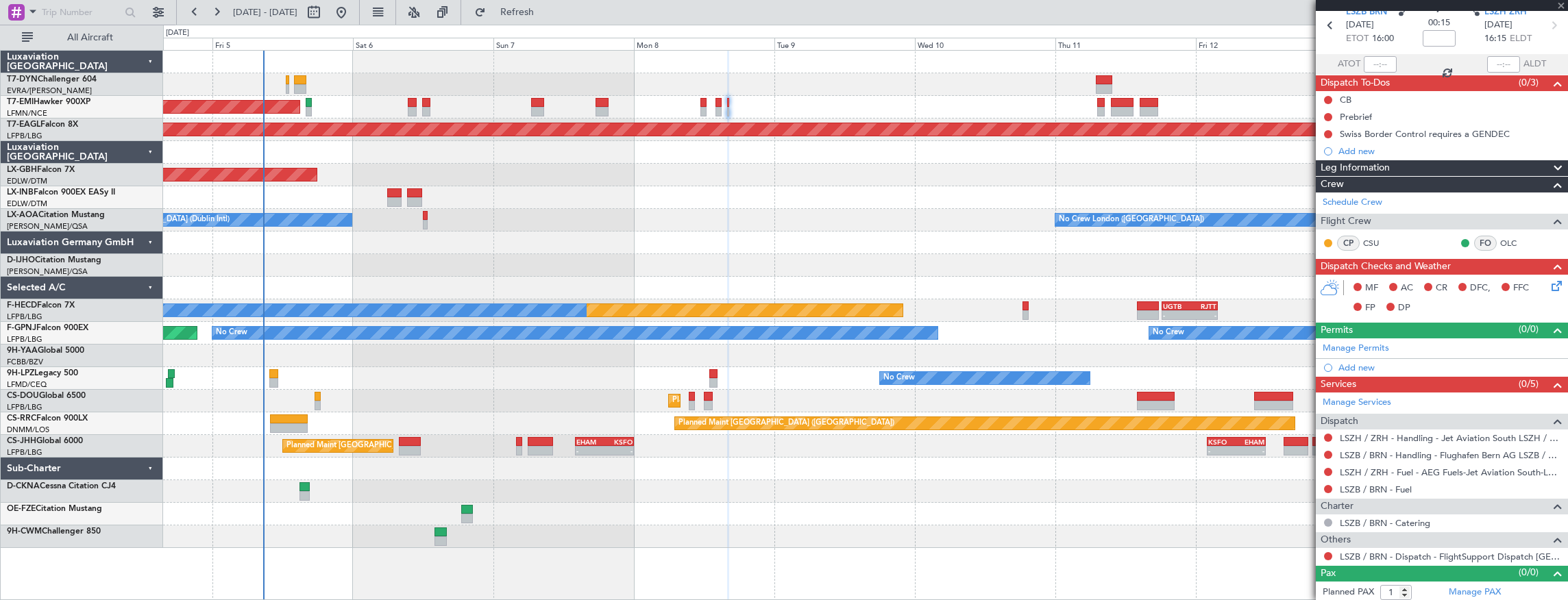
scroll to position [0, 0]
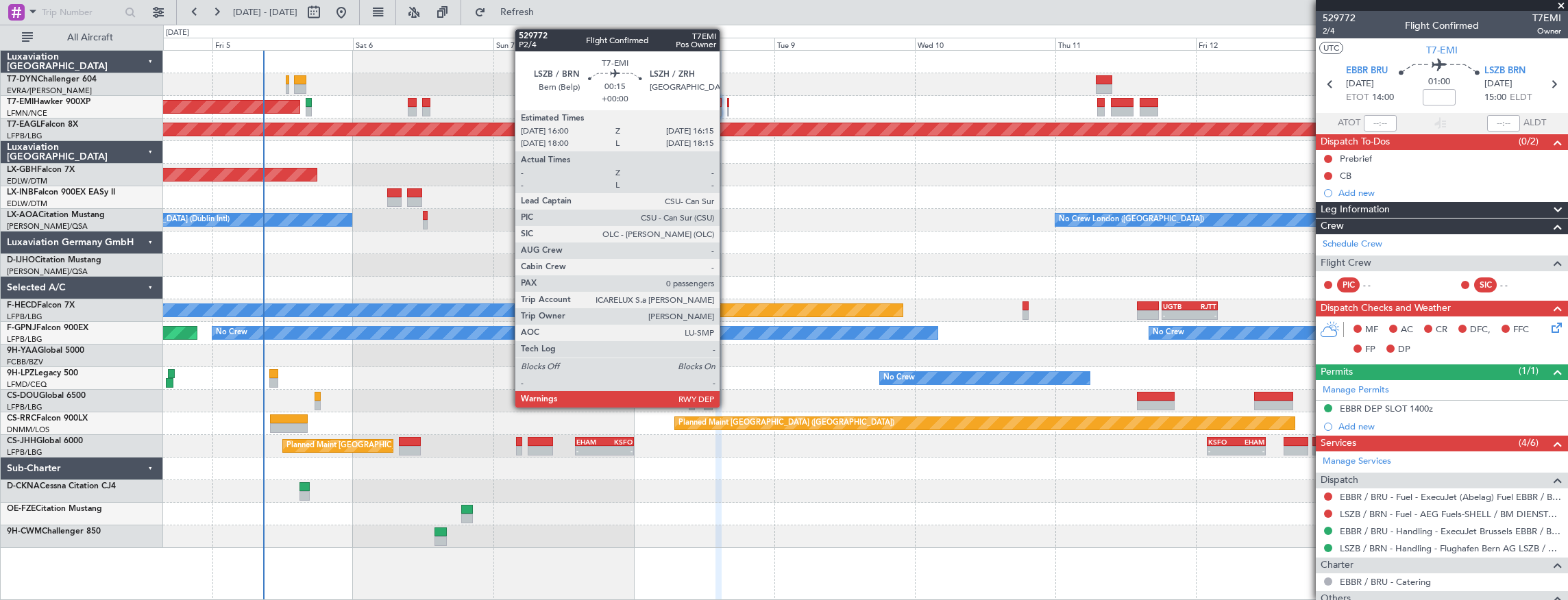
click at [727, 104] on div at bounding box center [728, 103] width 2 height 9
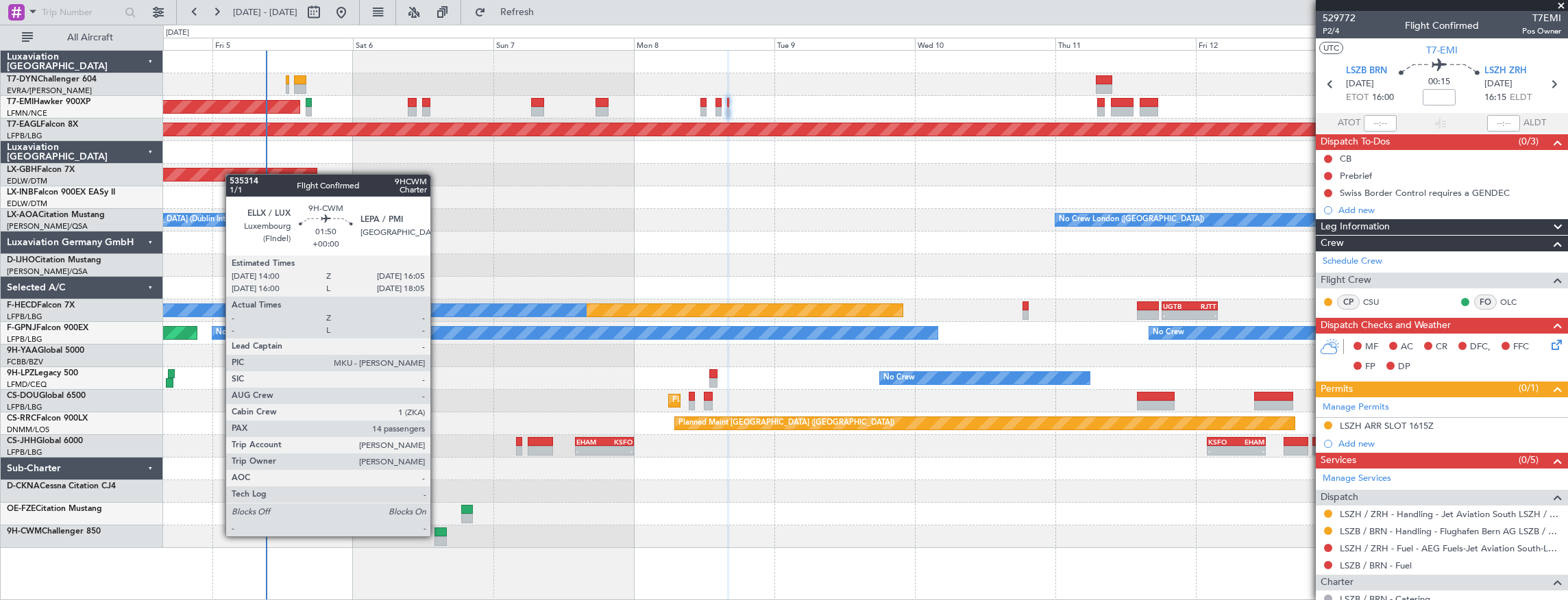
click at [437, 535] on div at bounding box center [441, 532] width 13 height 9
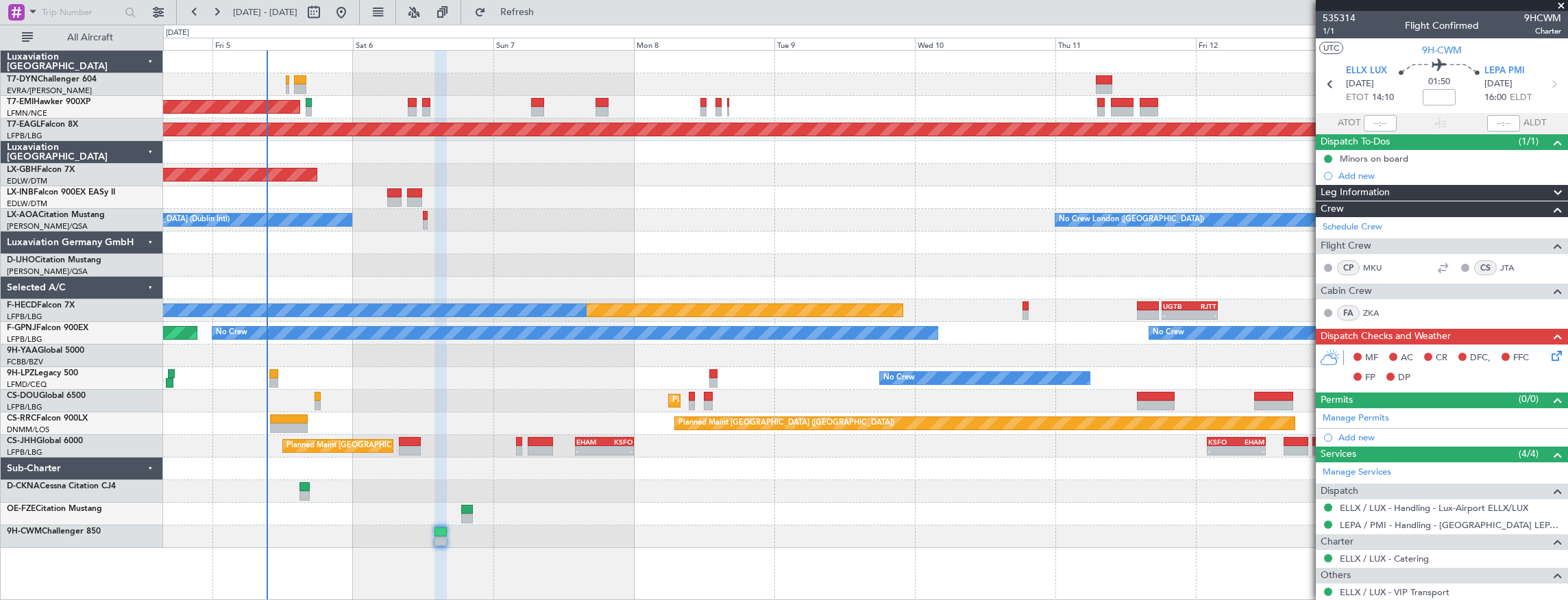
click at [497, 203] on div "Unplanned Maint [GEOGRAPHIC_DATA] (Al Maktoum Intl)" at bounding box center [865, 198] width 1405 height 23
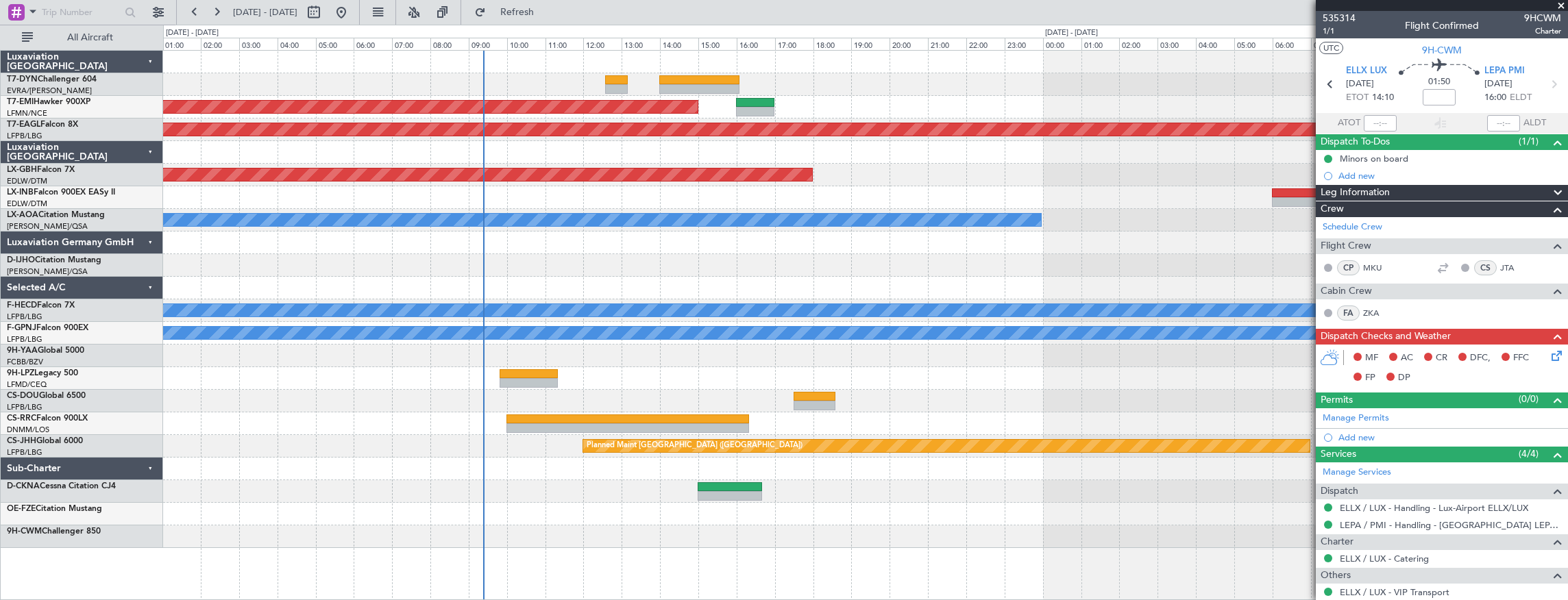
click at [766, 470] on div at bounding box center [865, 469] width 1405 height 23
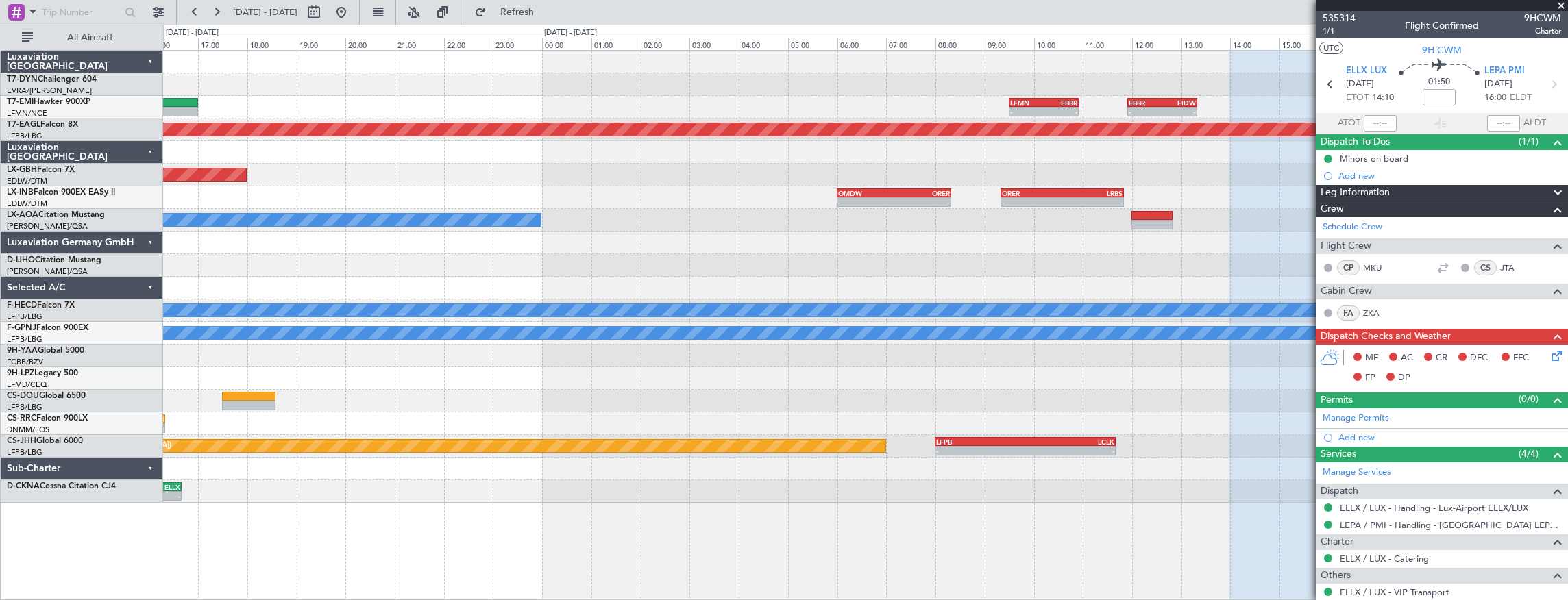
click at [241, 264] on div at bounding box center [865, 265] width 1405 height 23
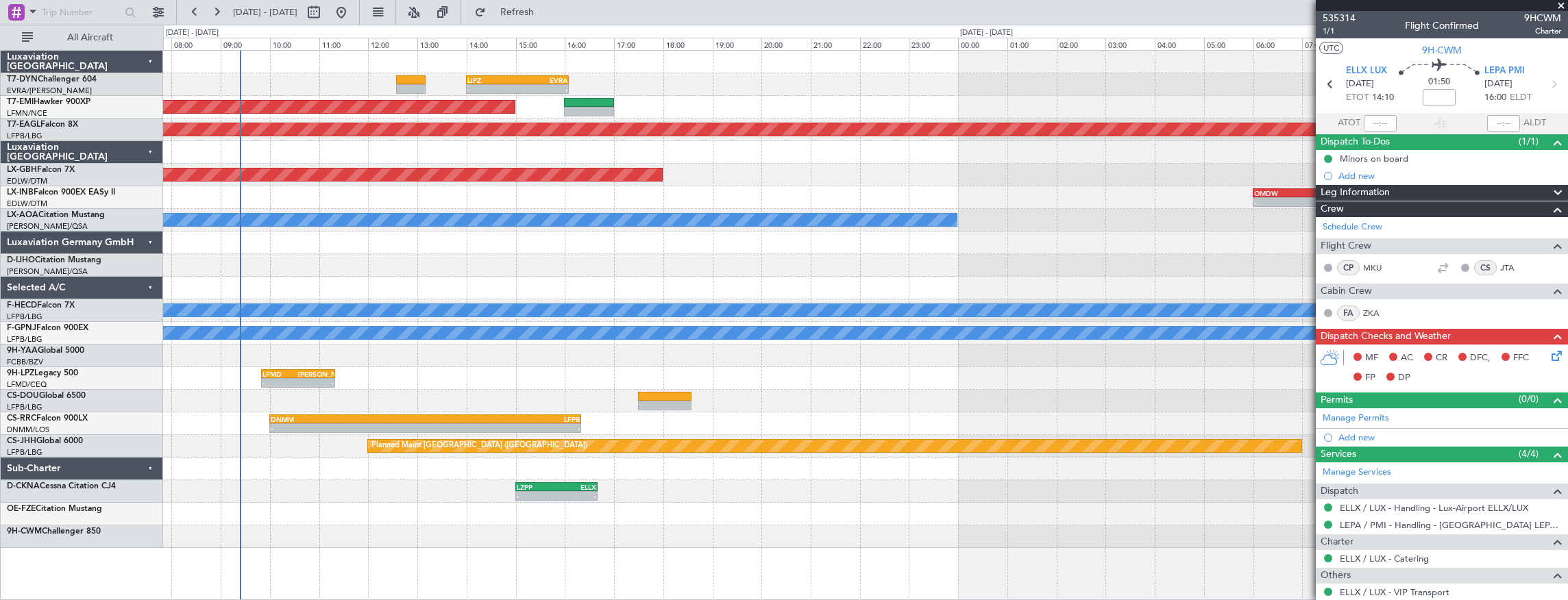
click at [695, 183] on div "- - LIPZ 14:00 Z EVRA 16:05 Z LFMN 09:30 Z EBBR 10:55 Z - - - - EBBR 11:55 Z [D…" at bounding box center [865, 299] width 1405 height 497
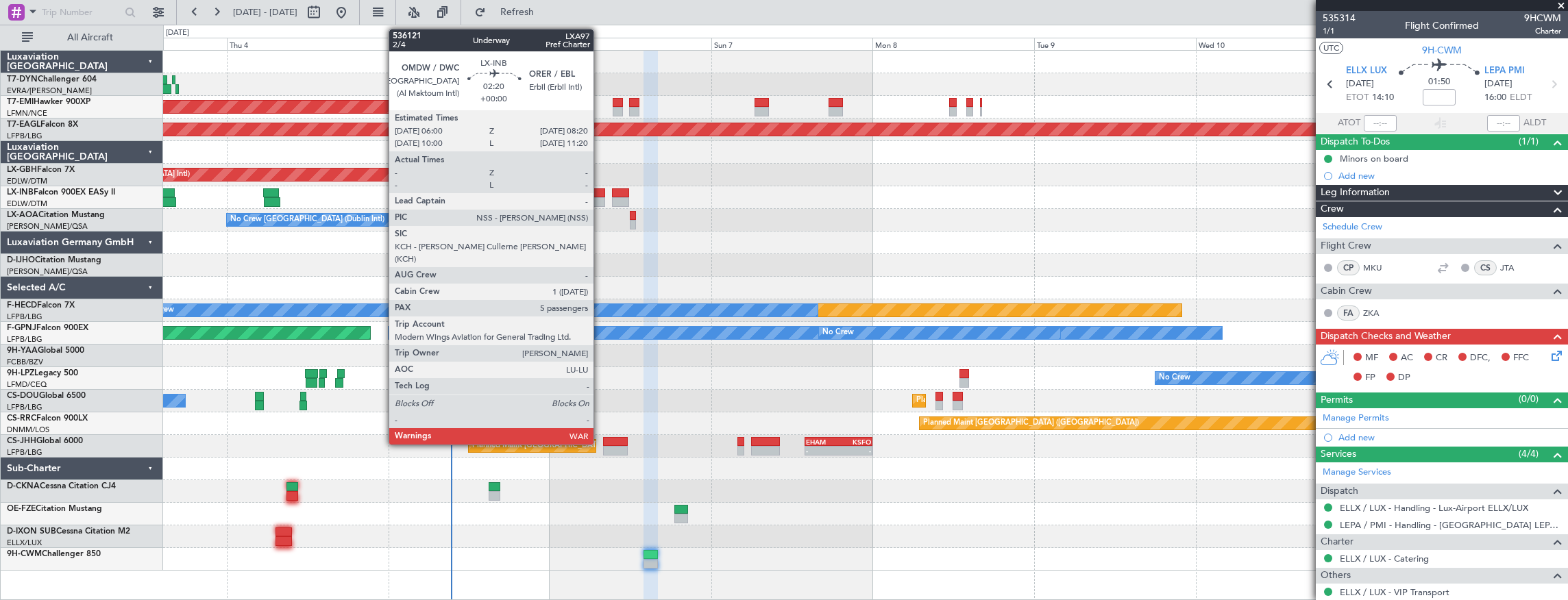
click at [600, 202] on div at bounding box center [597, 202] width 16 height 9
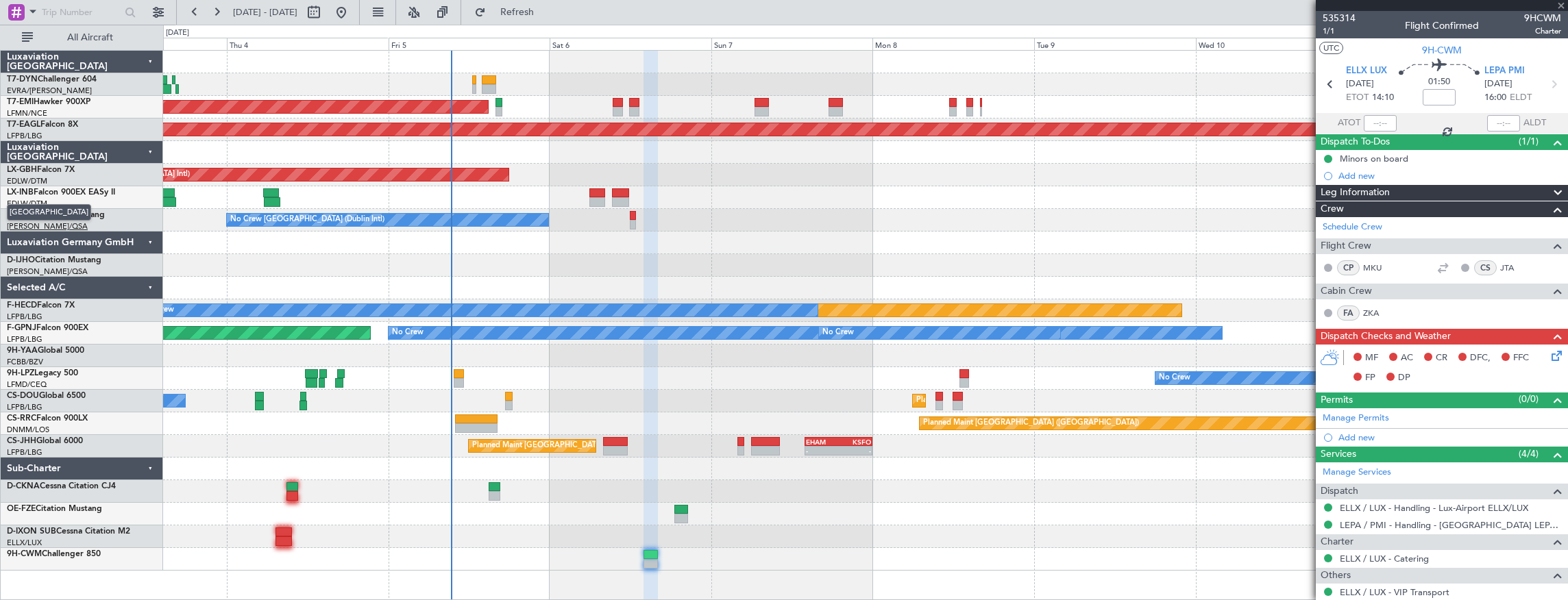
type input "5"
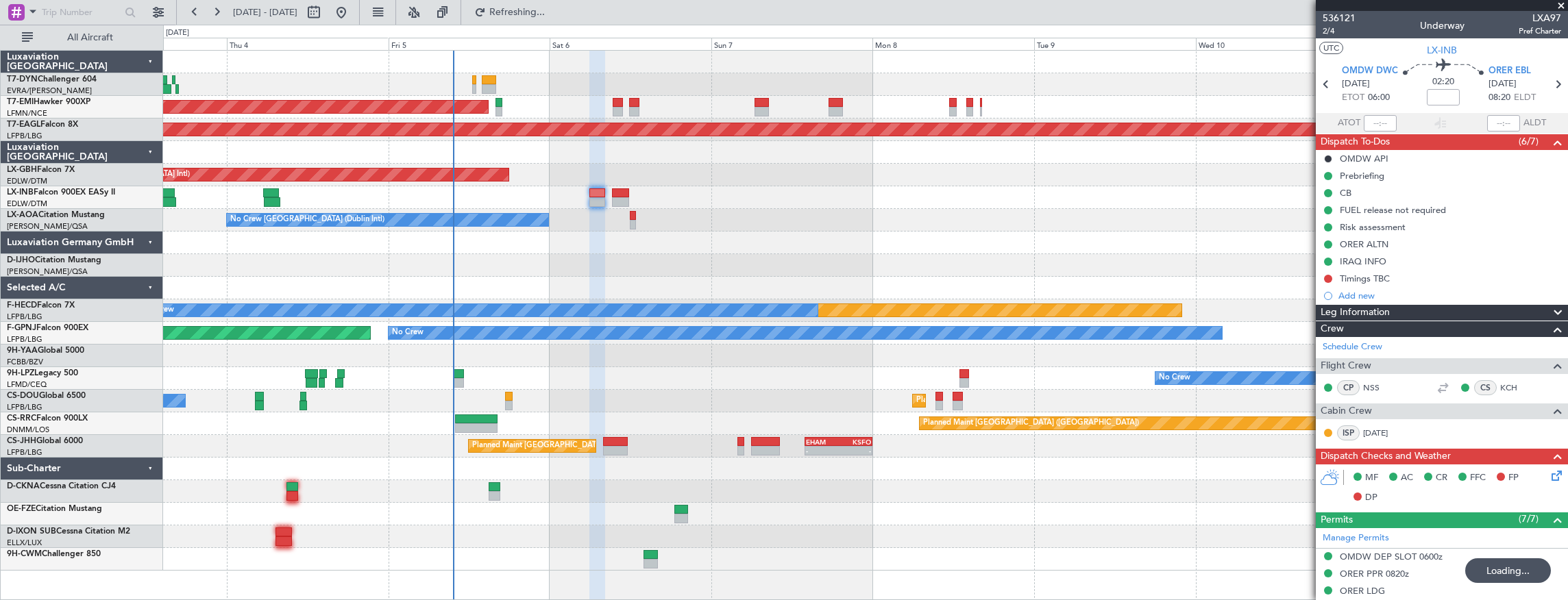
click at [738, 243] on div at bounding box center [865, 243] width 1405 height 23
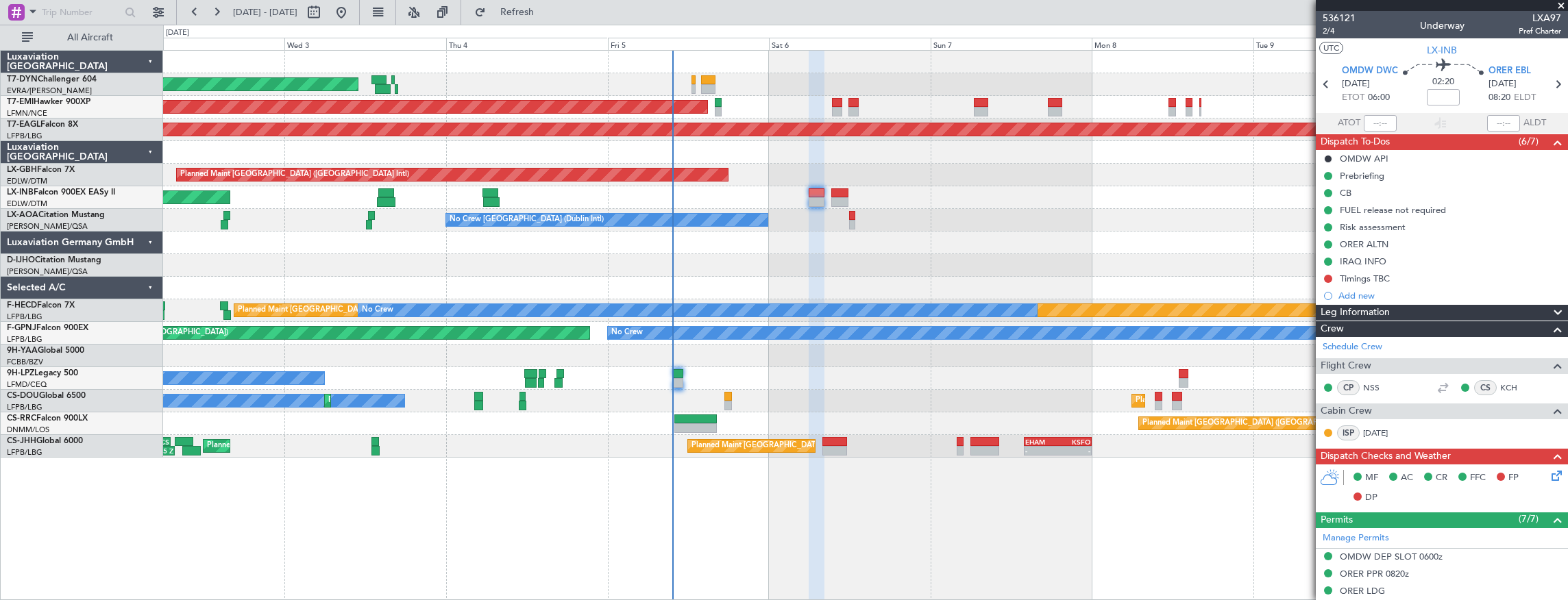
click at [1191, 95] on div "AOG Maint Riga (Riga Intl)" at bounding box center [865, 85] width 1405 height 23
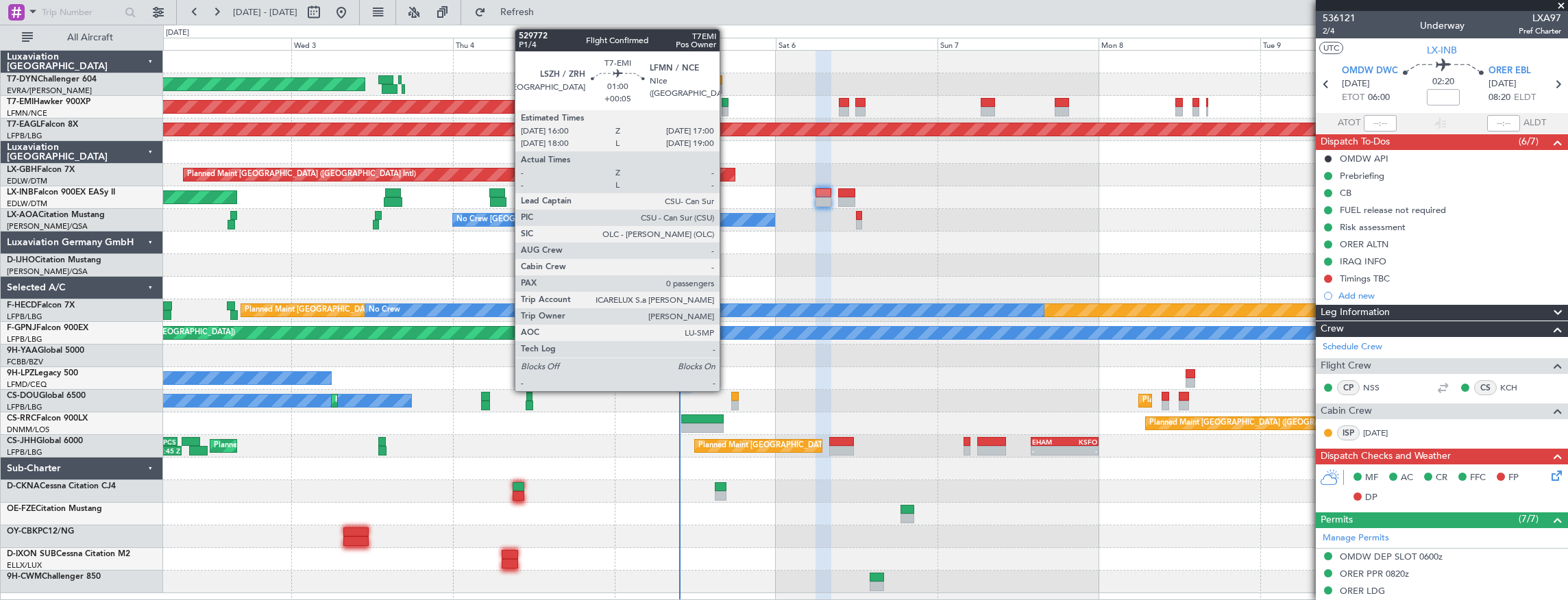
click at [726, 103] on div at bounding box center [725, 103] width 7 height 9
type input "+00:05"
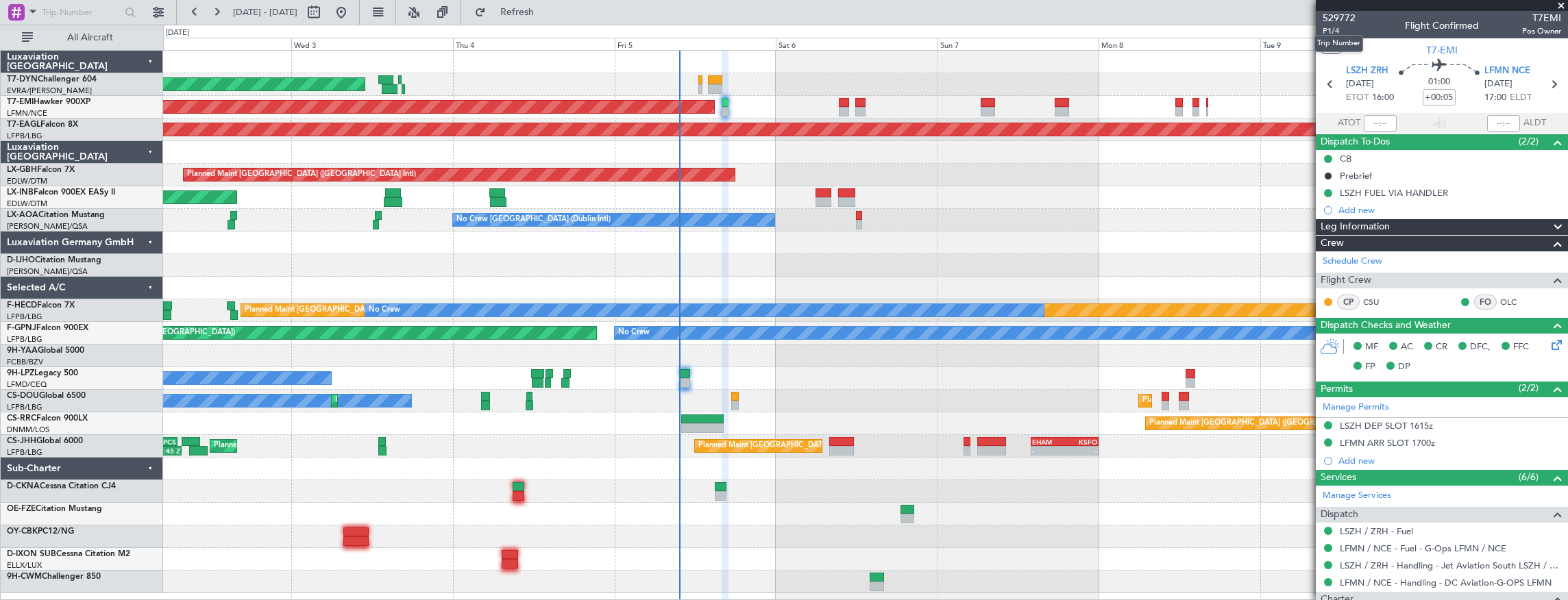
click at [1335, 32] on mat-tooltip-component "Trip Number" at bounding box center [1339, 43] width 68 height 36
click at [1345, 28] on span "P1/4" at bounding box center [1339, 31] width 33 height 12
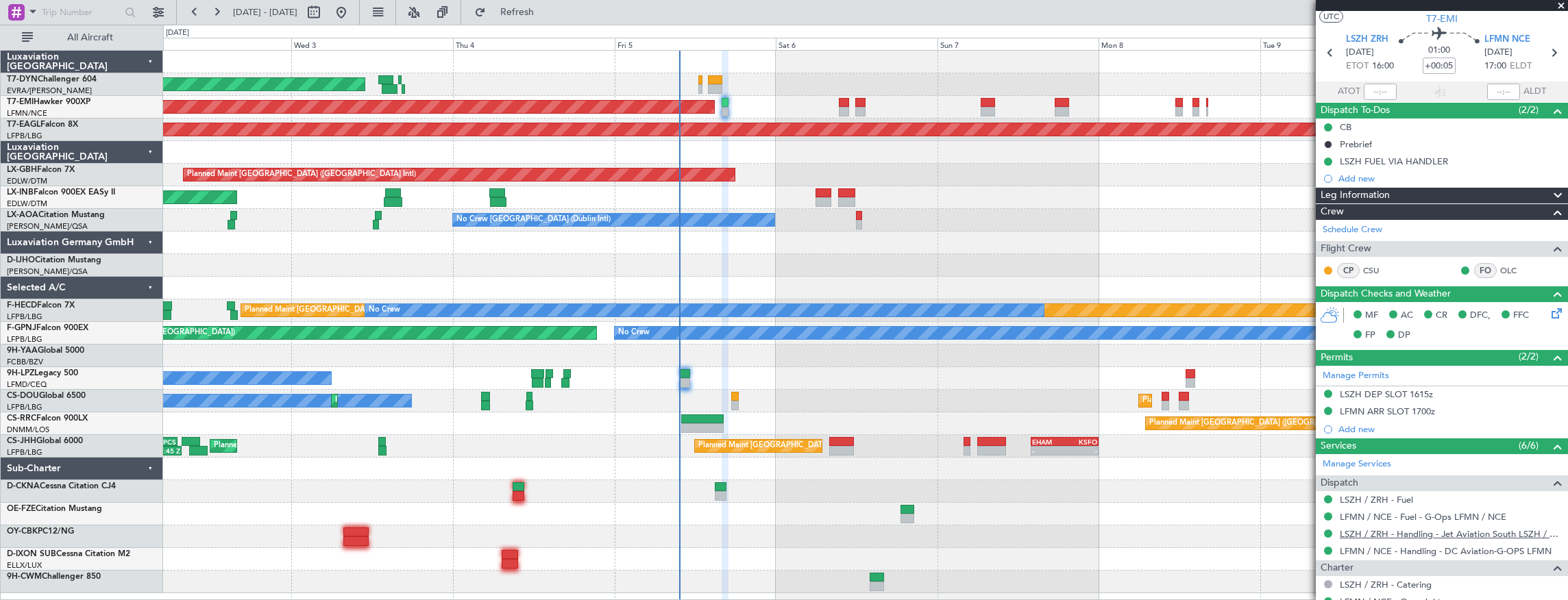
scroll to position [45, 0]
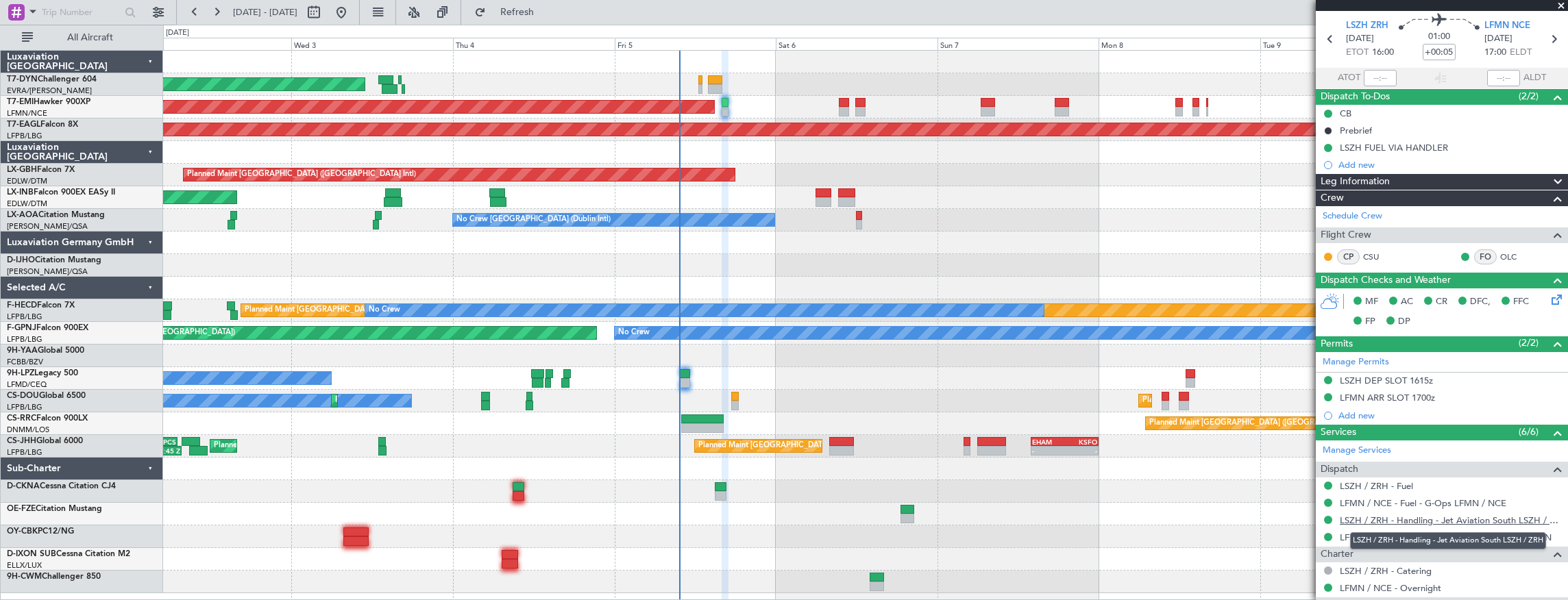
click at [1405, 515] on link "LSZH / ZRH - Handling - Jet Aviation South LSZH / ZRH" at bounding box center [1451, 520] width 222 height 12
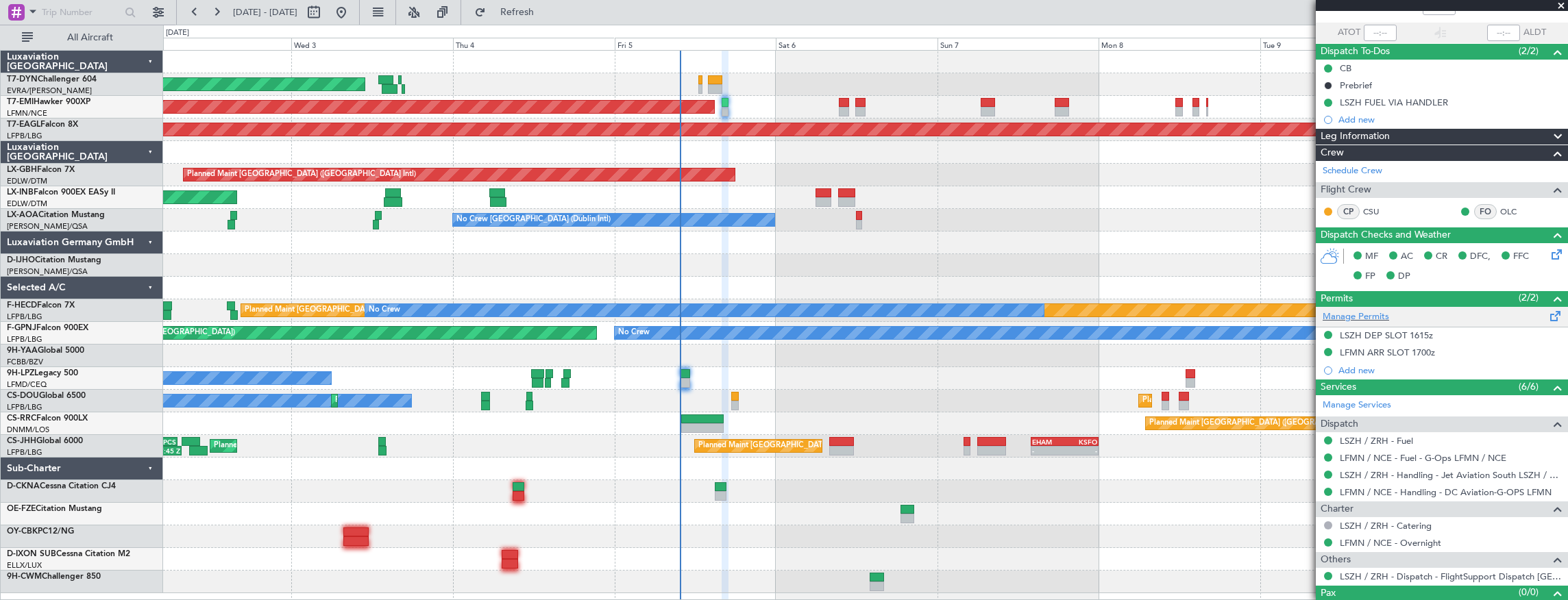
scroll to position [110, 0]
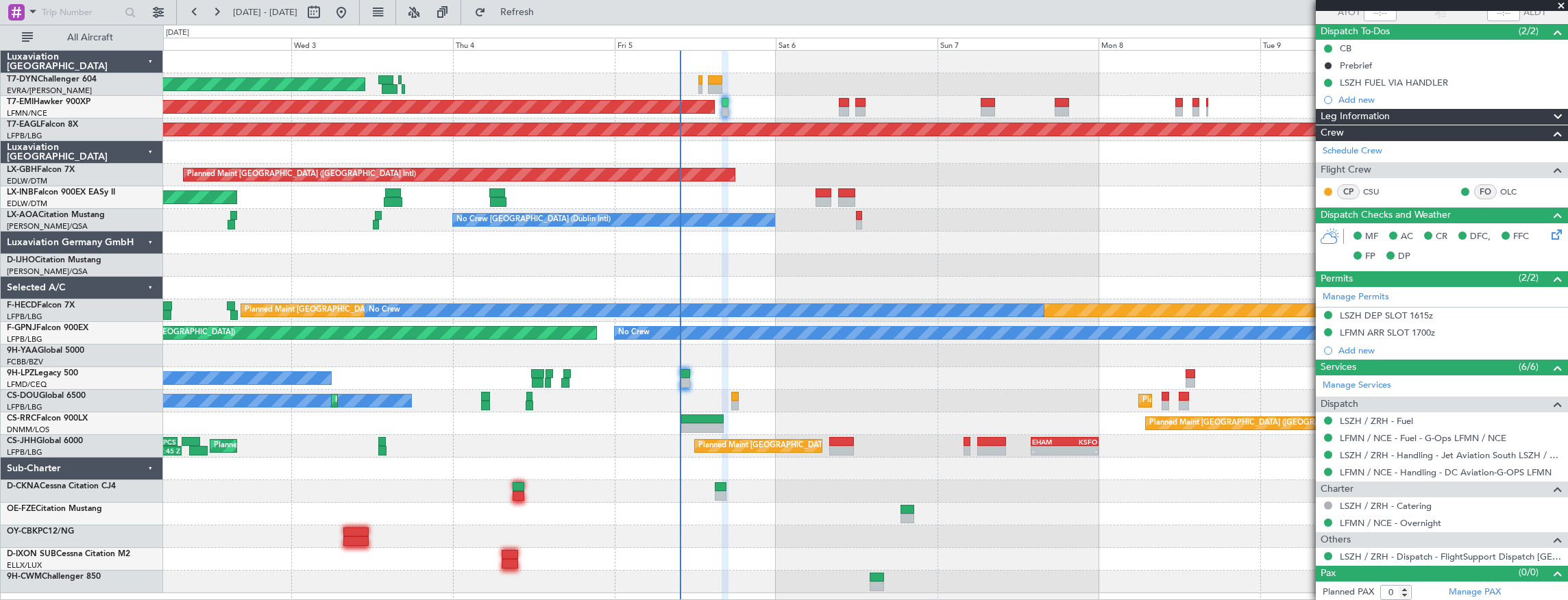
click at [1551, 232] on icon at bounding box center [1555, 232] width 11 height 11
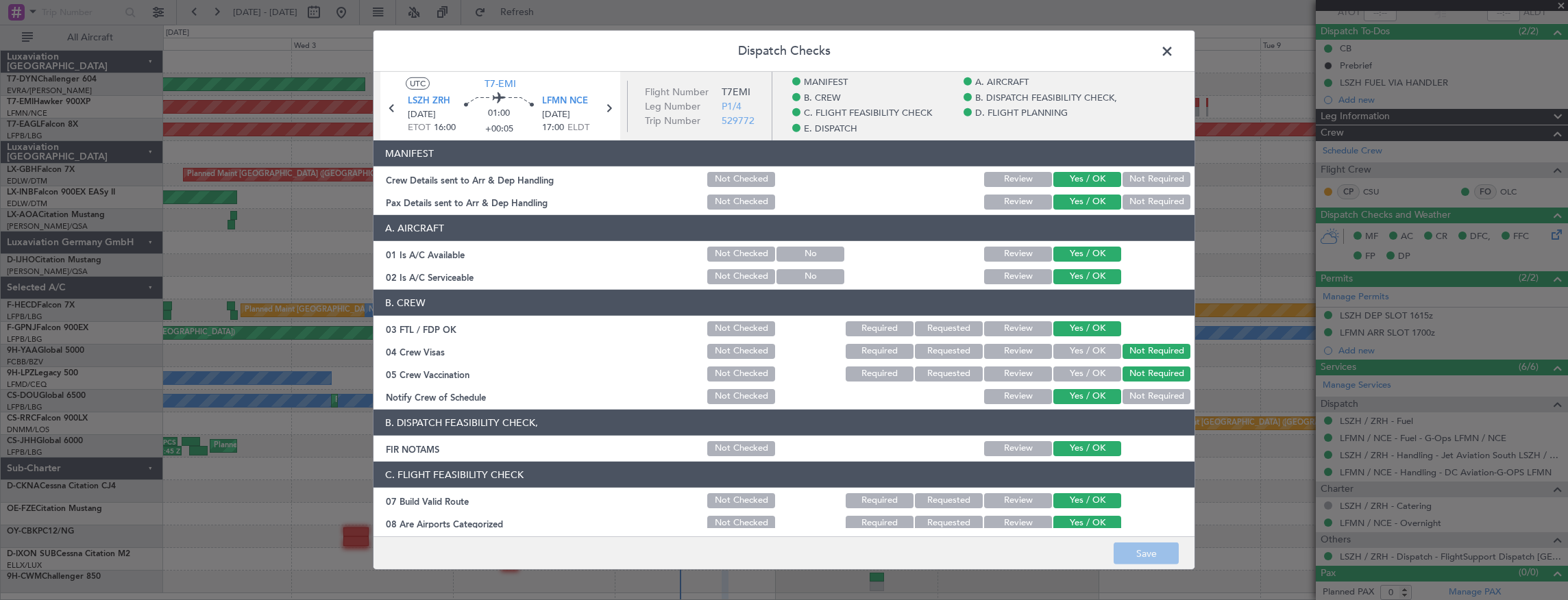
click at [1174, 49] on span at bounding box center [1174, 55] width 0 height 28
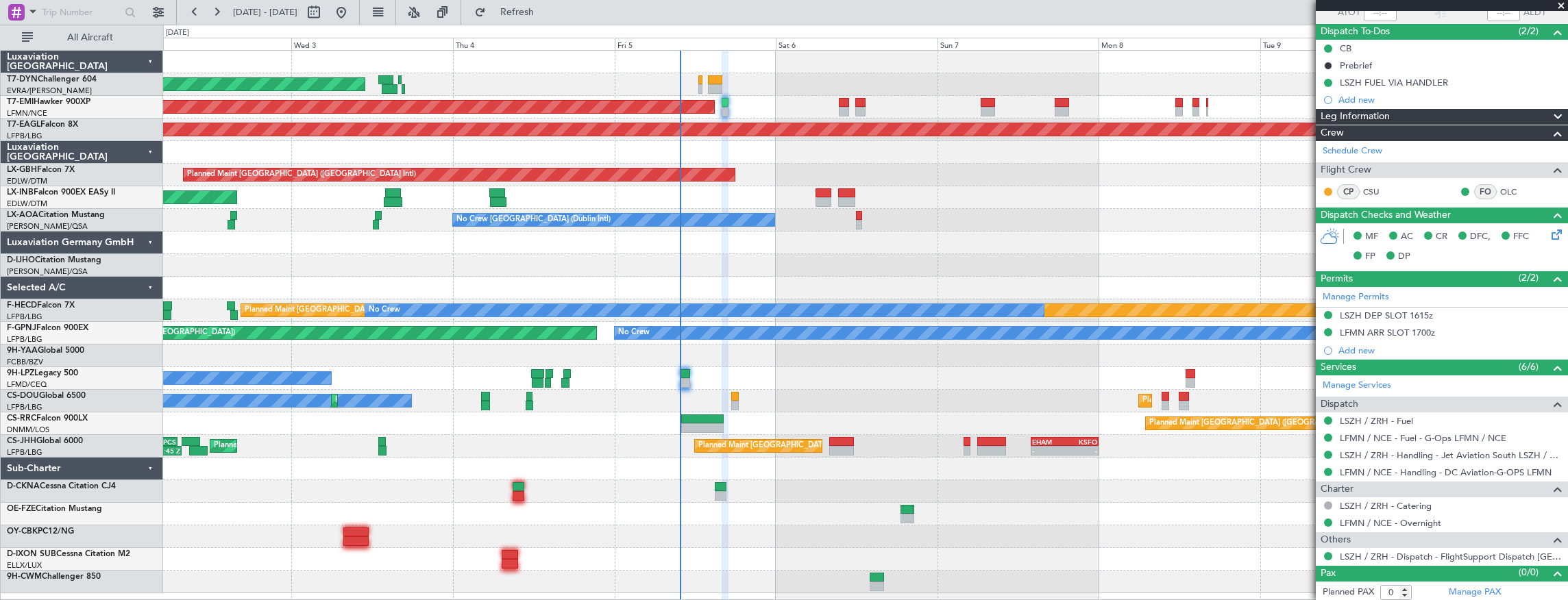
click at [1426, 213] on span "Dispatch Checks and Weather" at bounding box center [1385, 215] width 131 height 16
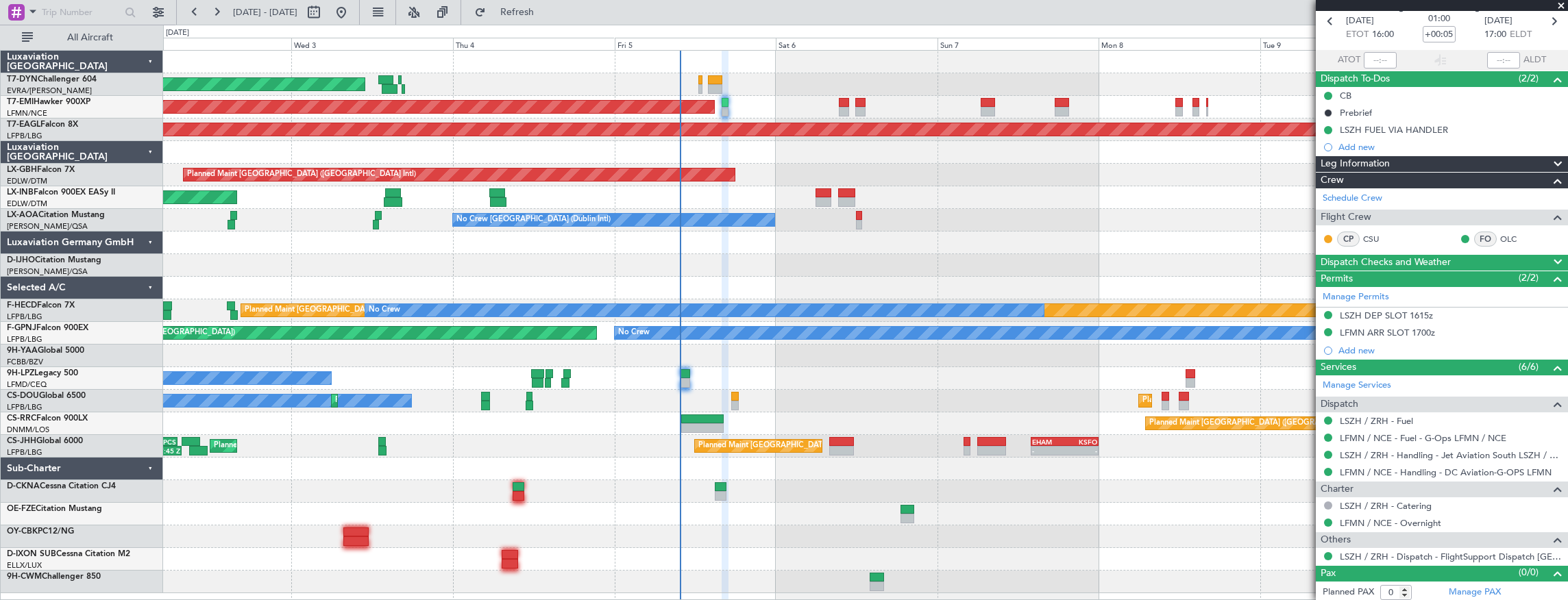
click at [1417, 257] on span "Dispatch Checks and Weather" at bounding box center [1385, 262] width 131 height 16
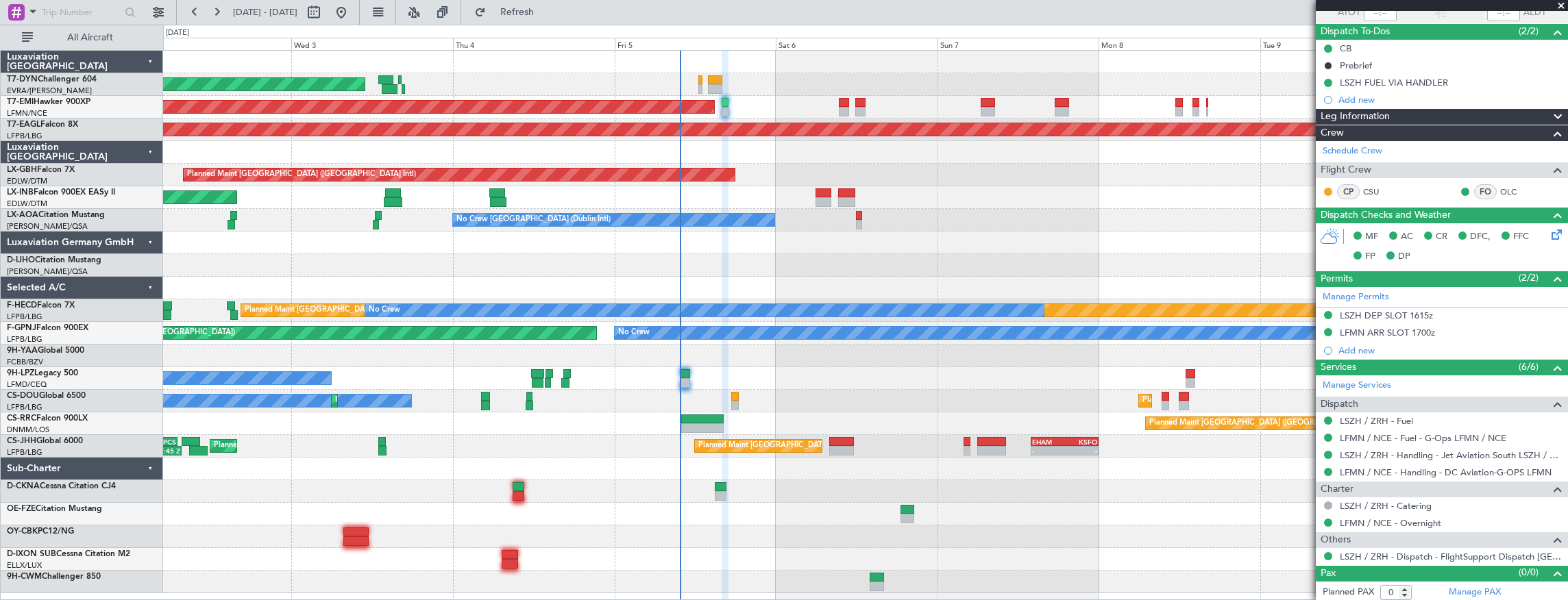
click at [1549, 236] on icon at bounding box center [1555, 232] width 11 height 11
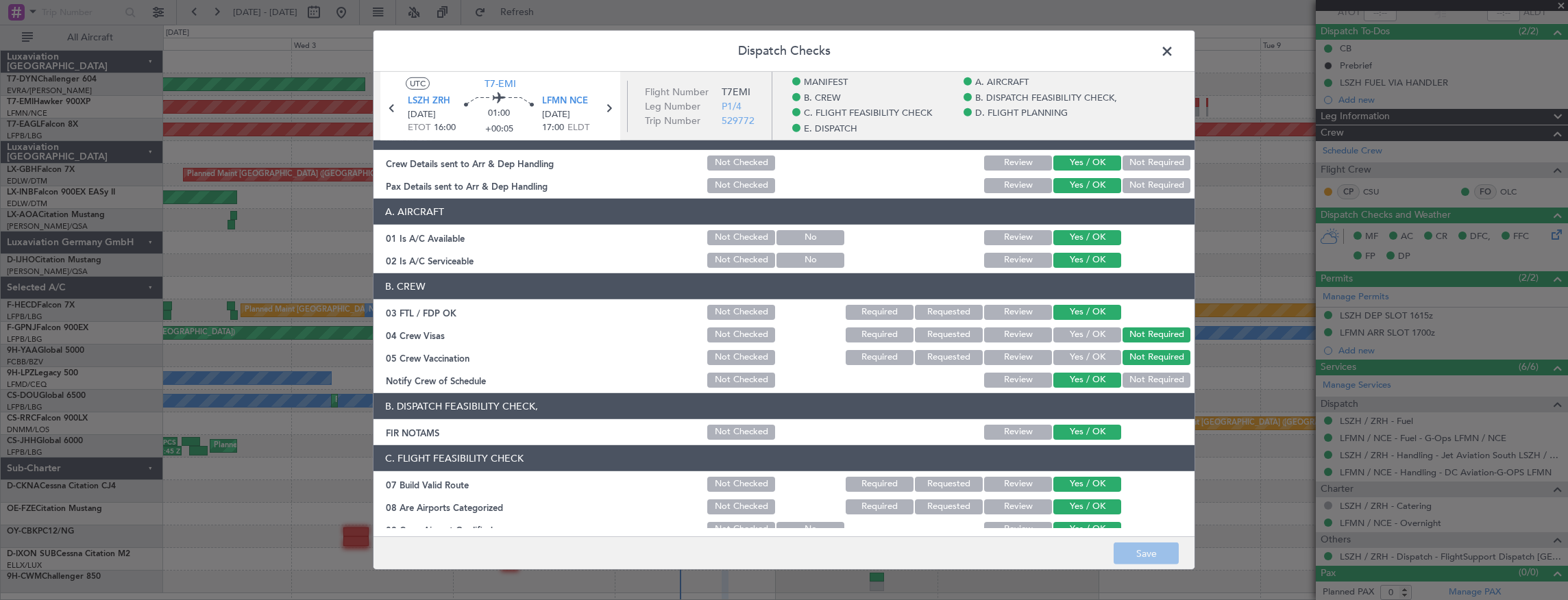
scroll to position [0, 0]
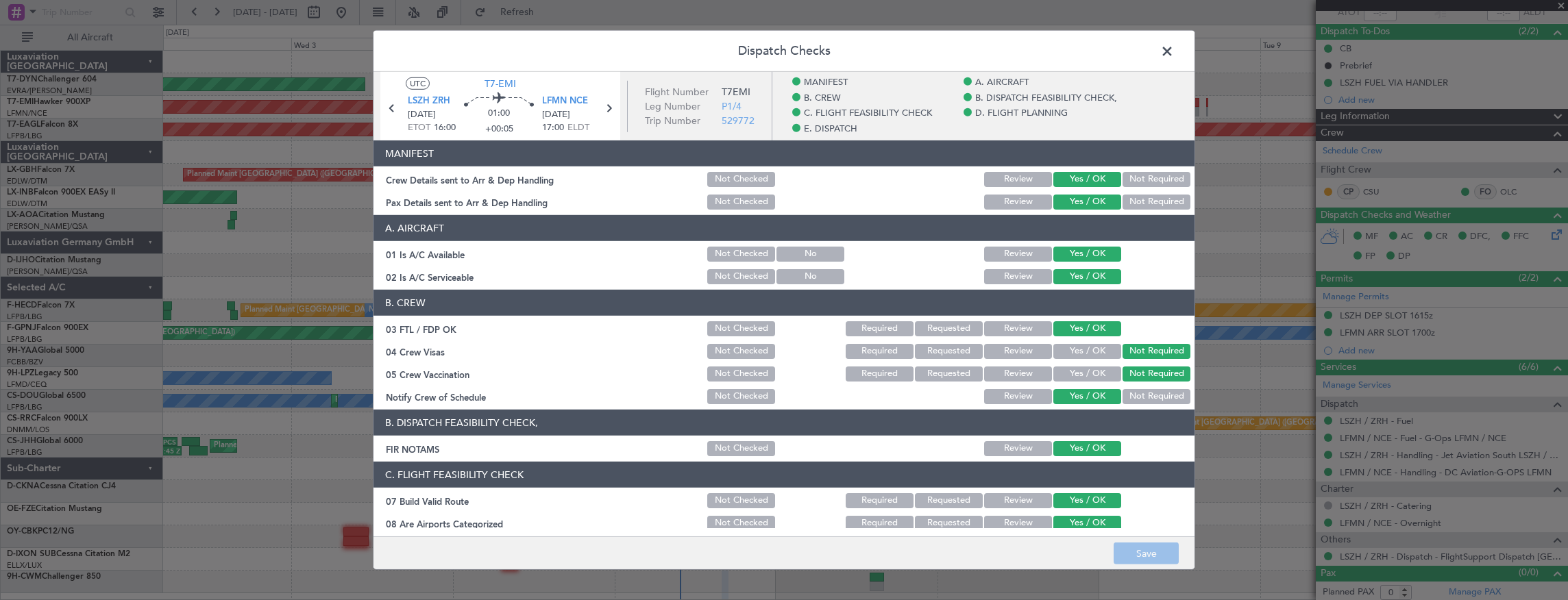
click at [1174, 49] on span at bounding box center [1174, 55] width 0 height 28
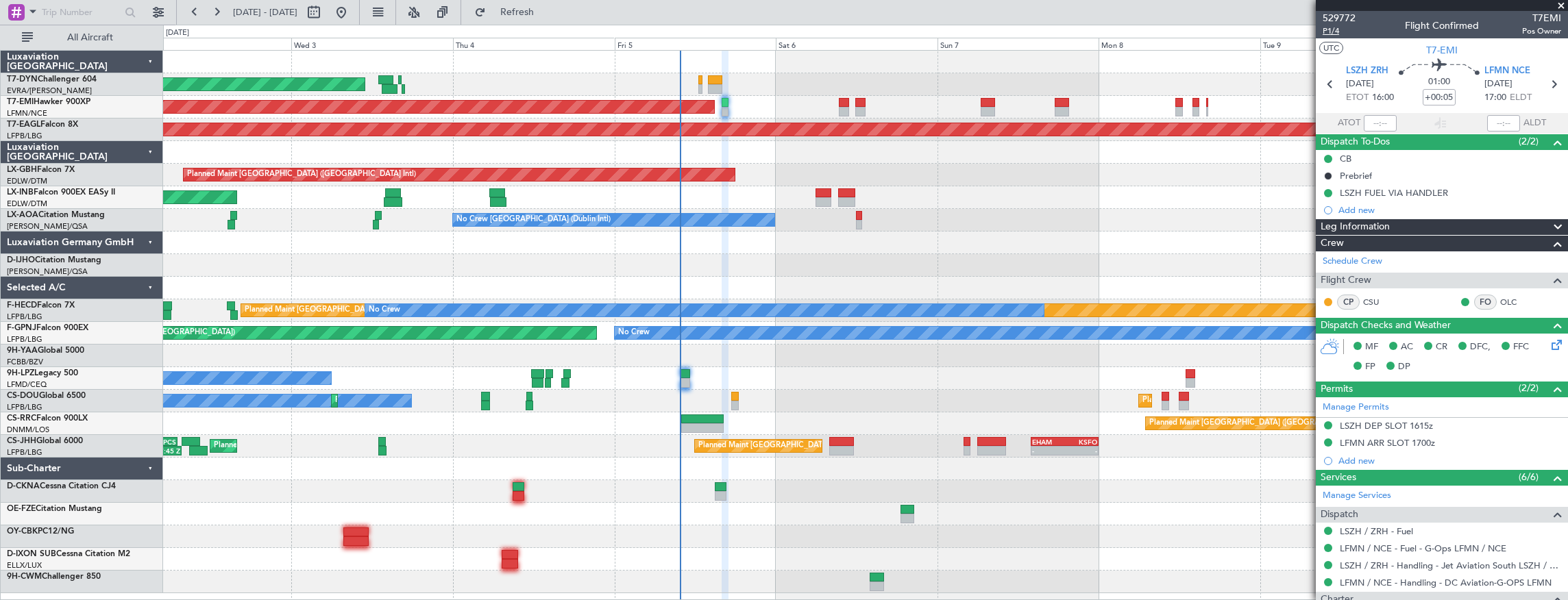
click at [1343, 30] on span "P1/4" at bounding box center [1339, 31] width 33 height 12
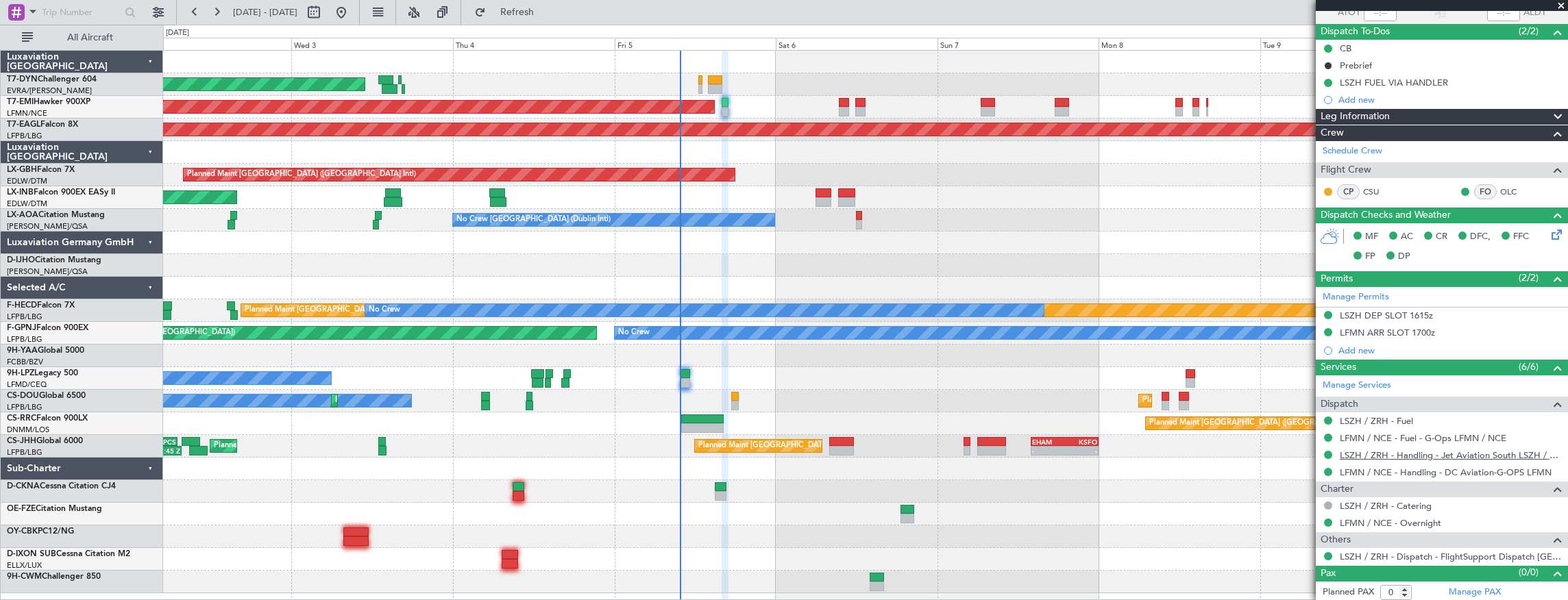
scroll to position [64, 0]
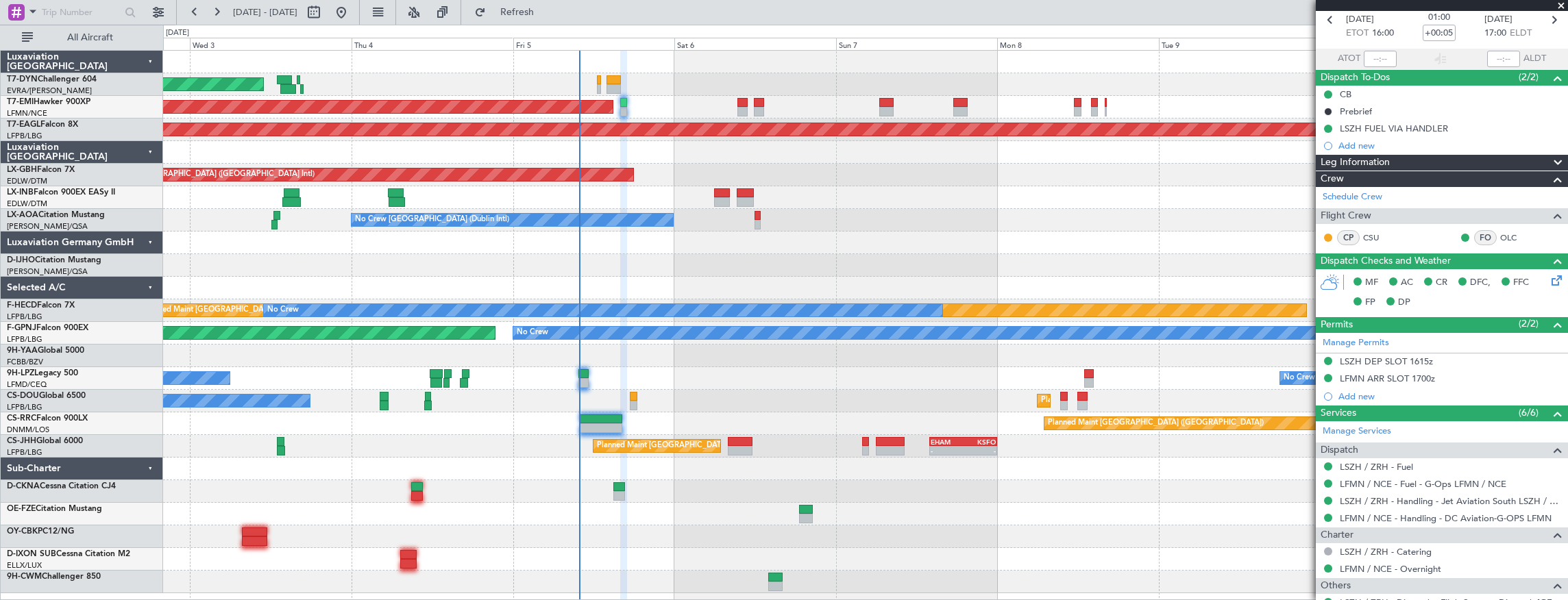
click at [729, 357] on div at bounding box center [865, 356] width 1405 height 23
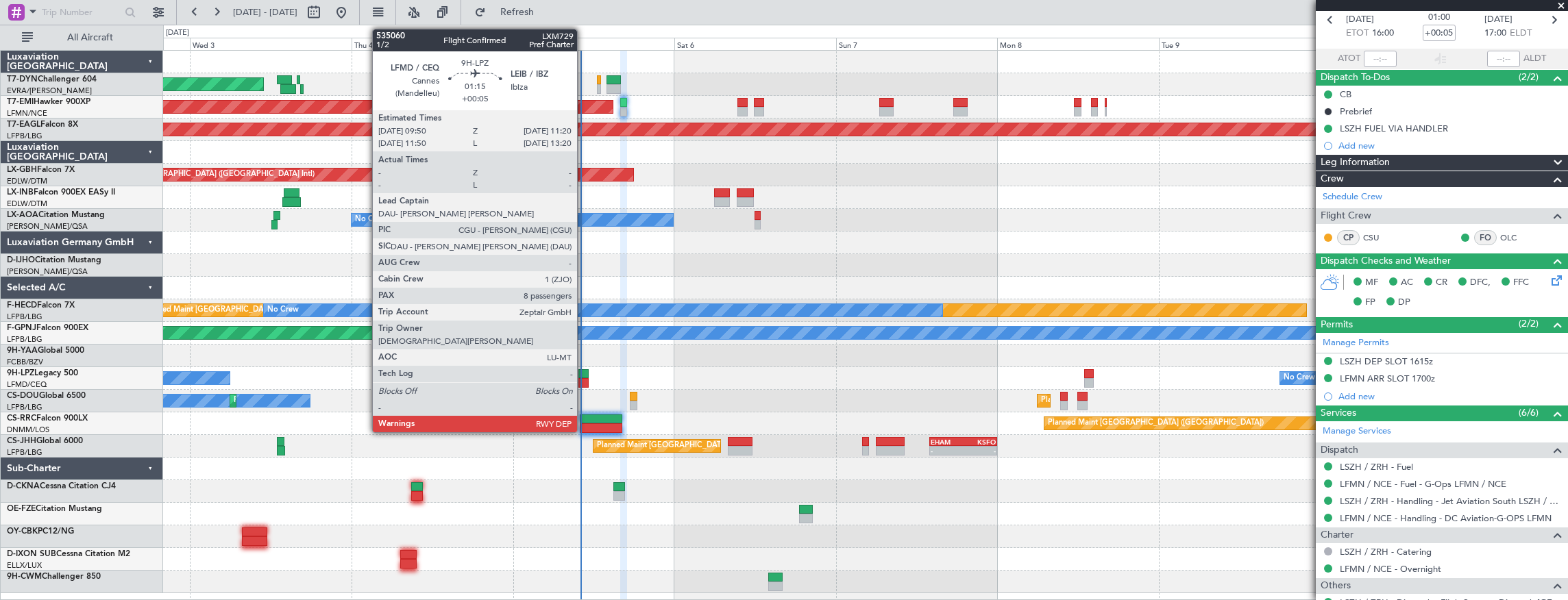
click at [584, 373] on div at bounding box center [583, 374] width 10 height 9
type input "8"
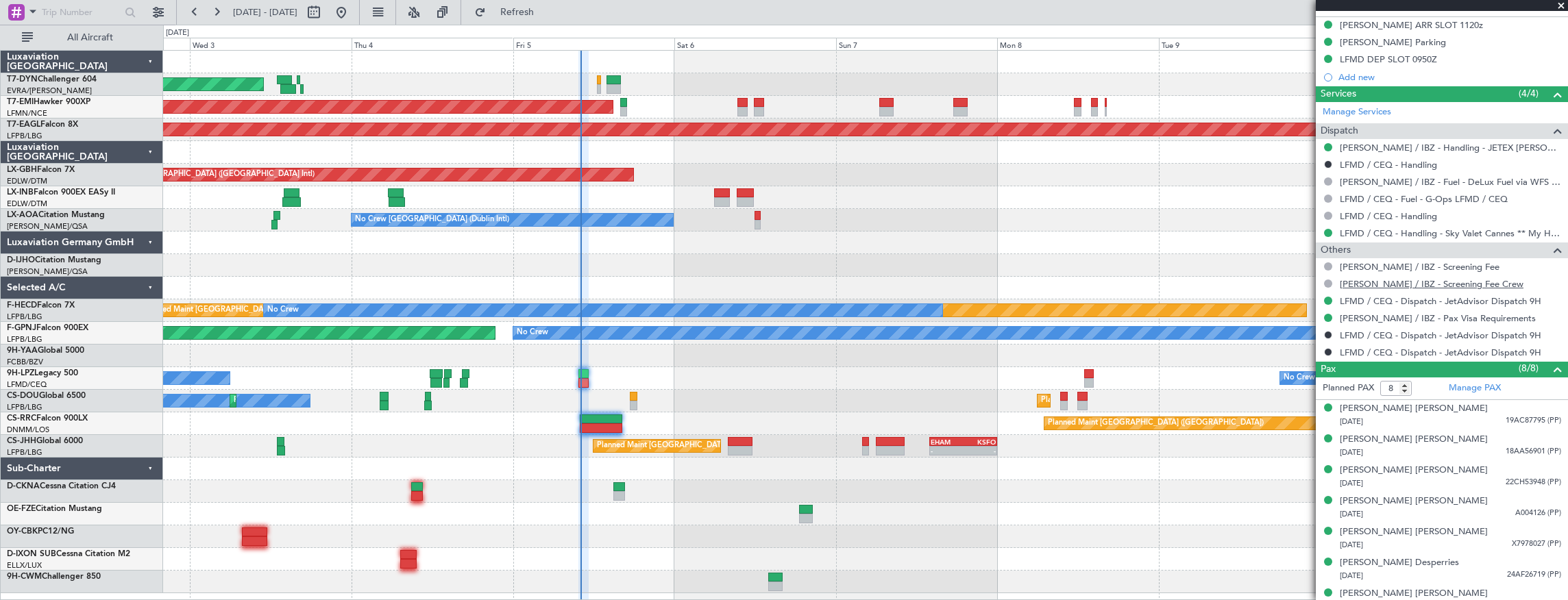
scroll to position [471, 0]
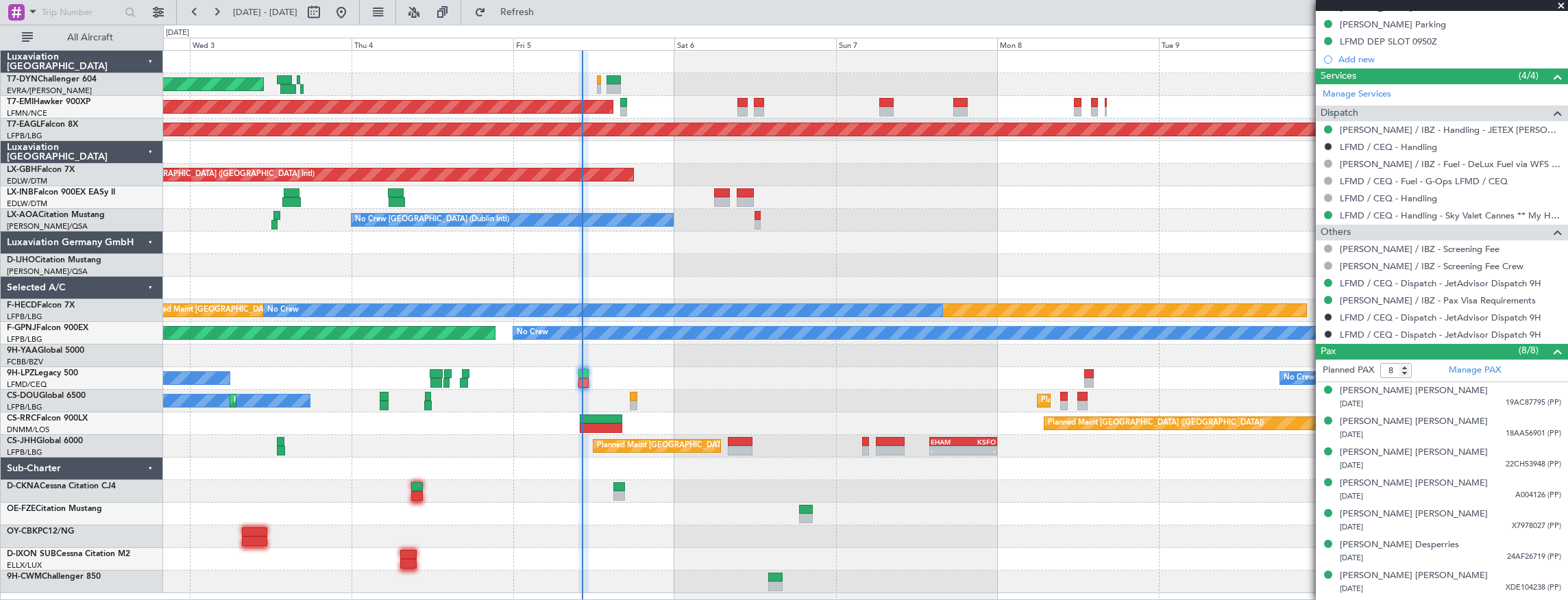
type input "10:08"
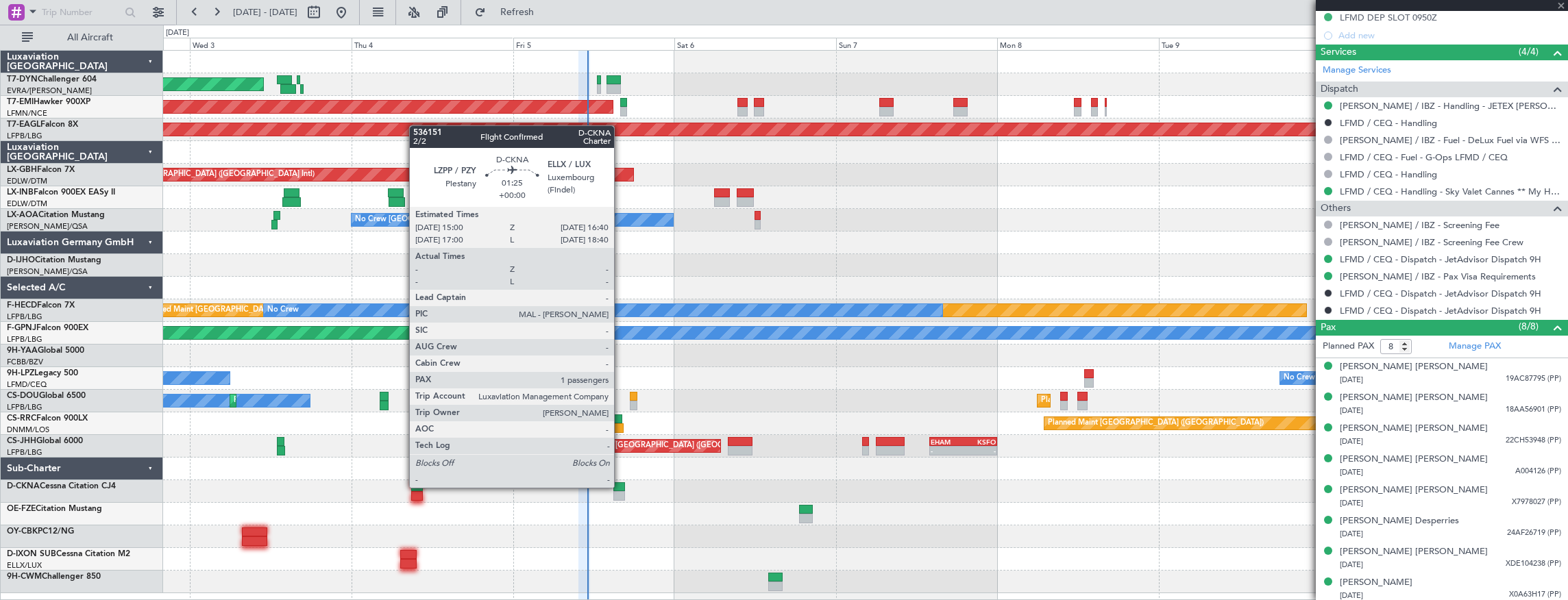
click at [620, 488] on div at bounding box center [619, 487] width 12 height 9
type input "1"
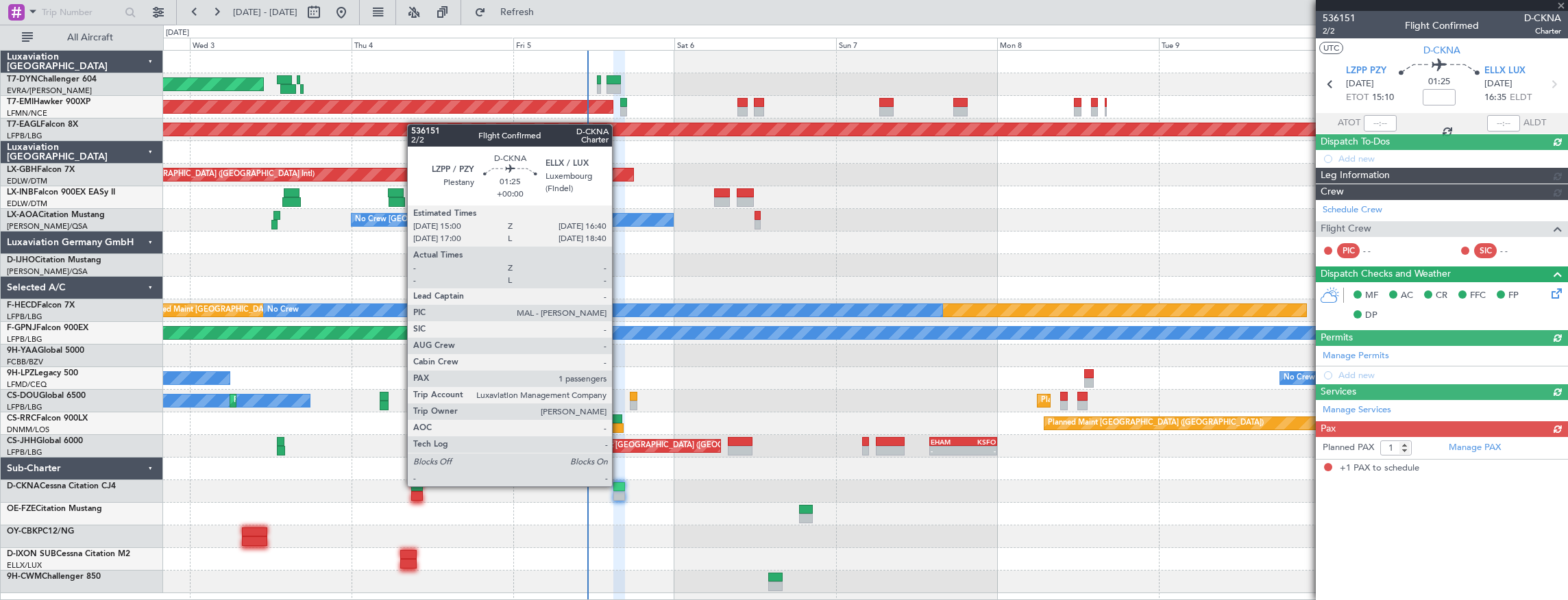
scroll to position [0, 0]
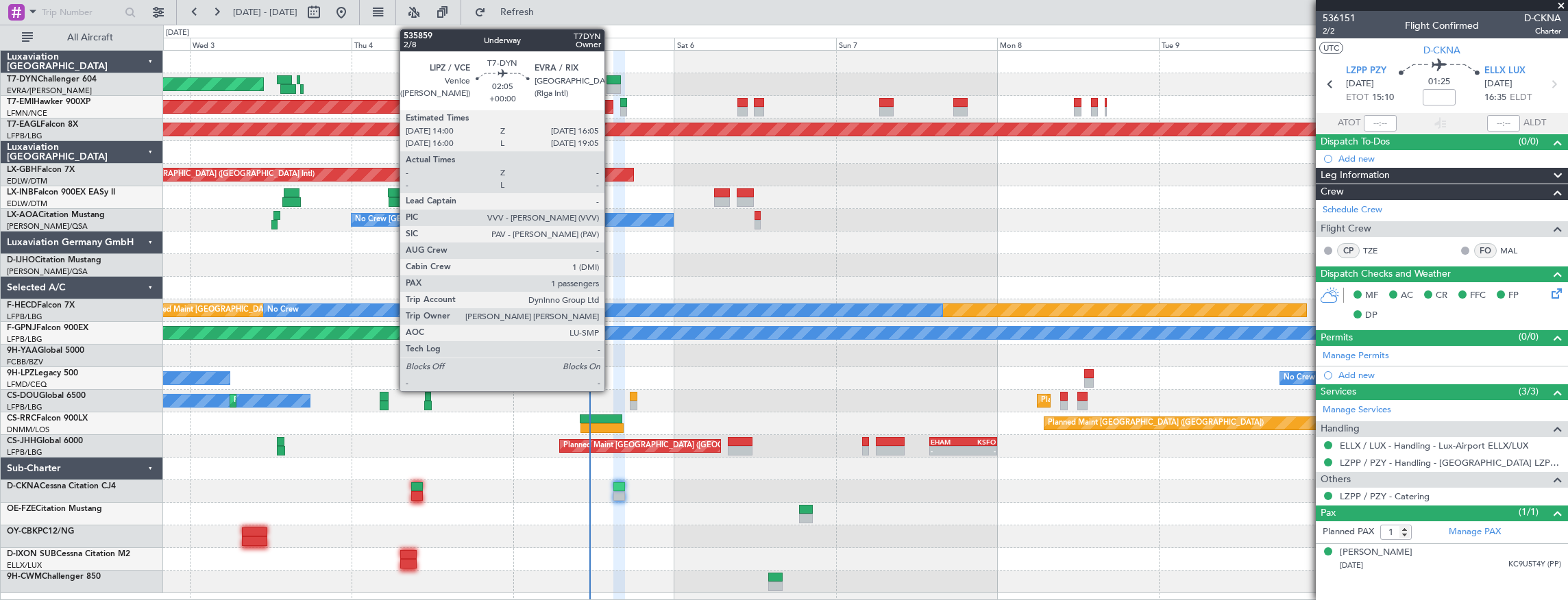
click at [612, 83] on div at bounding box center [614, 80] width 14 height 9
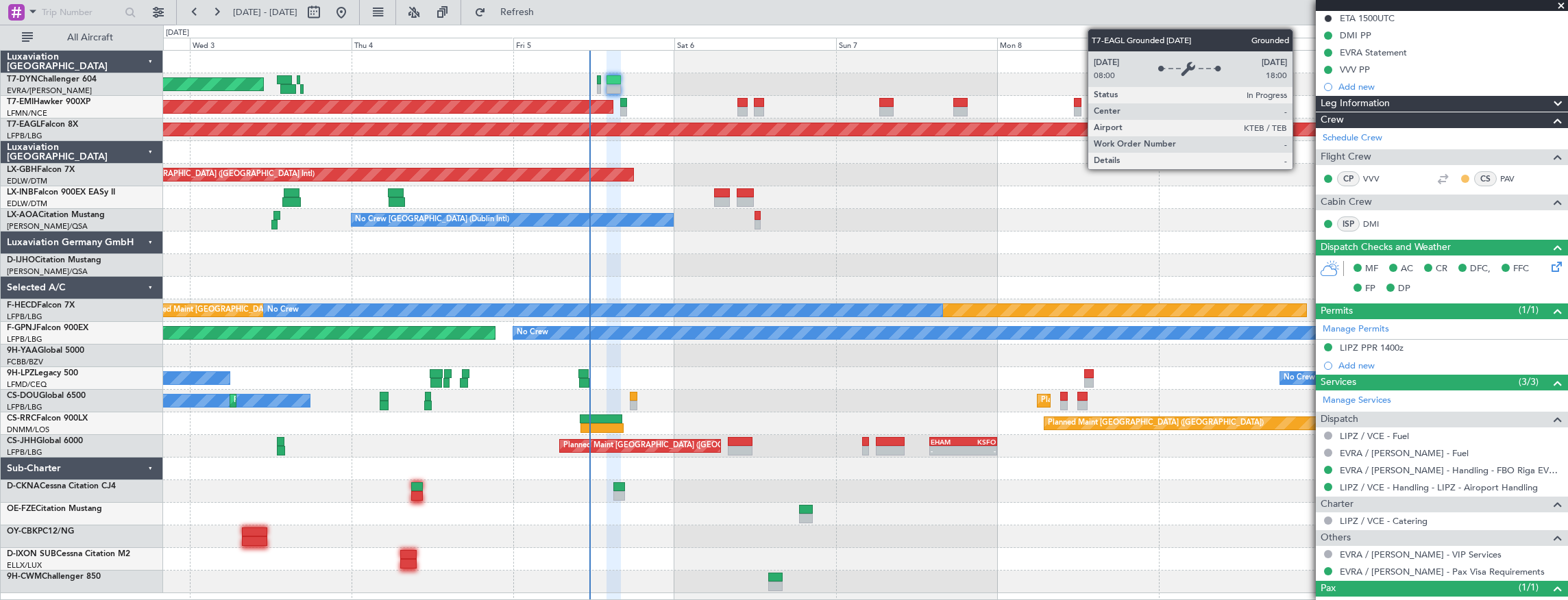
scroll to position [289, 0]
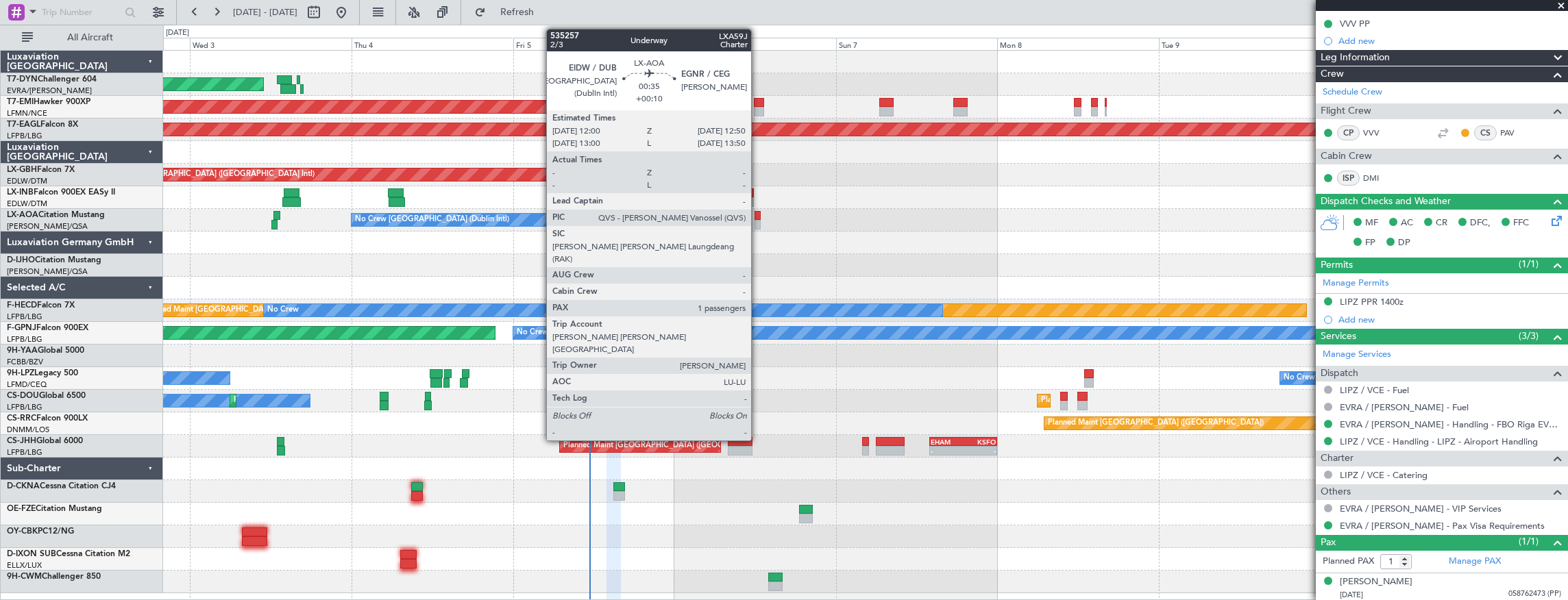
click at [758, 213] on div at bounding box center [758, 216] width 6 height 9
type input "+00:10"
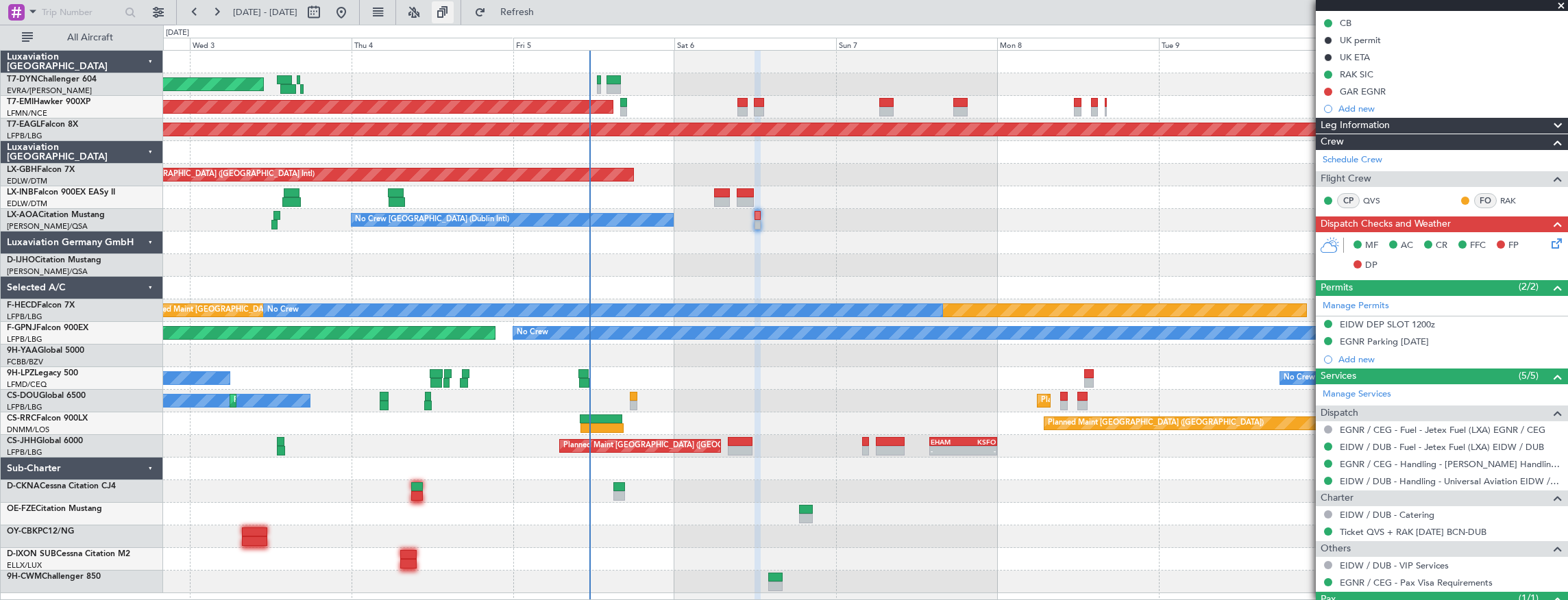
scroll to position [118, 0]
